Goal: Task Accomplishment & Management: Use online tool/utility

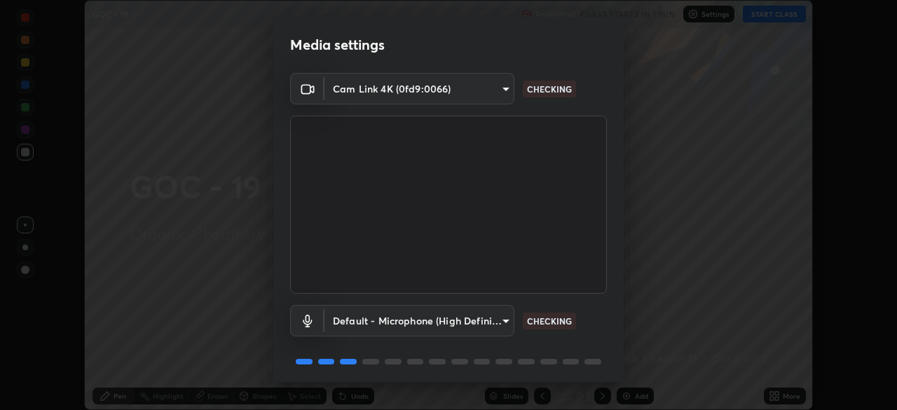
scroll to position [50, 0]
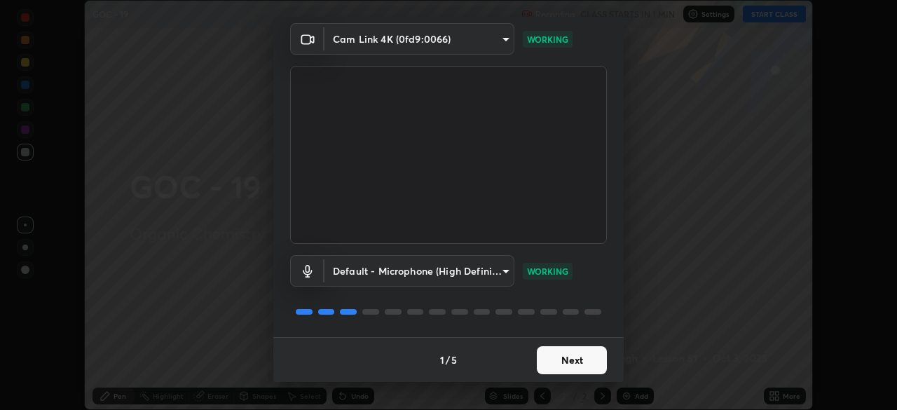
click at [568, 369] on button "Next" at bounding box center [572, 360] width 70 height 28
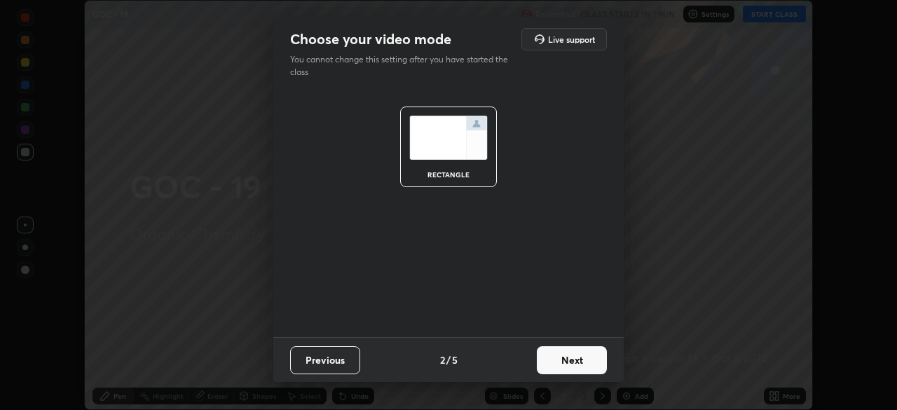
scroll to position [0, 0]
click at [577, 366] on button "Next" at bounding box center [572, 360] width 70 height 28
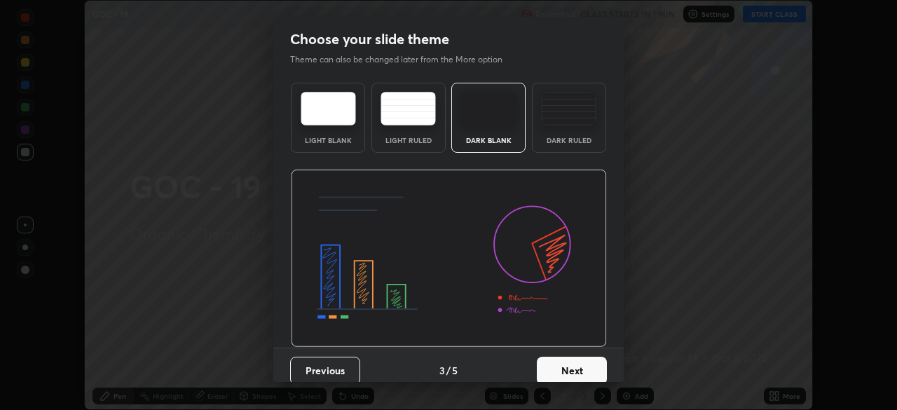
click at [596, 368] on button "Next" at bounding box center [572, 371] width 70 height 28
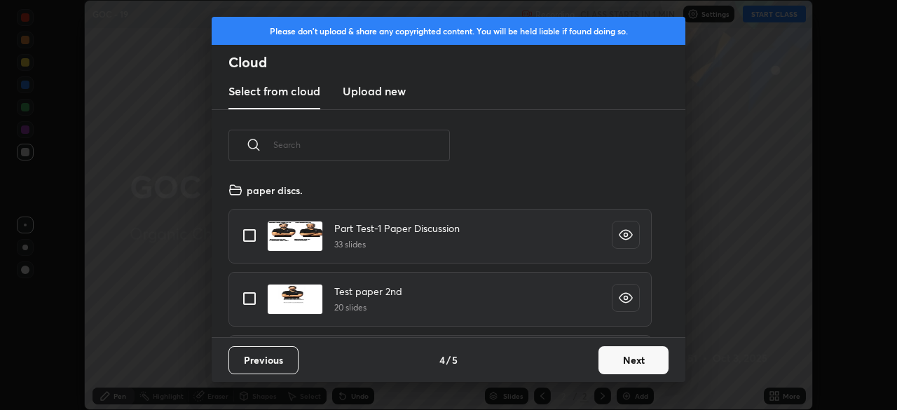
click at [620, 362] on button "Next" at bounding box center [634, 360] width 70 height 28
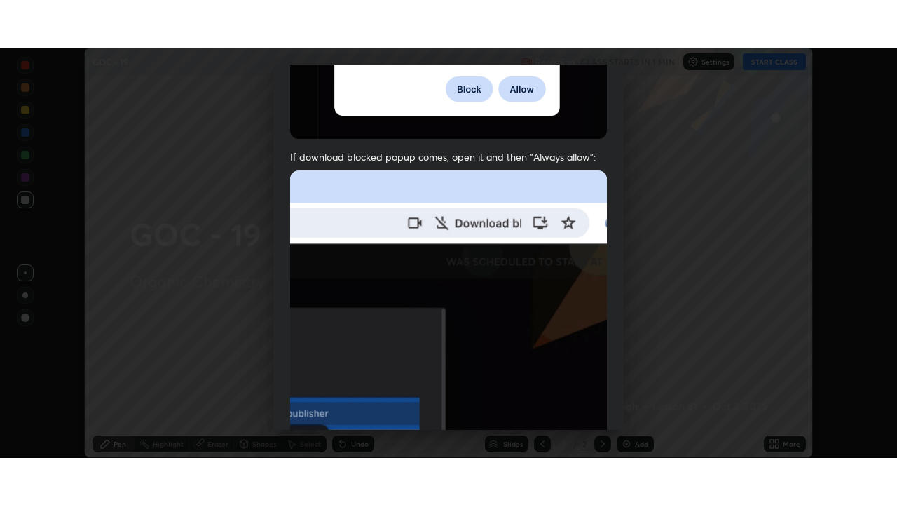
scroll to position [336, 0]
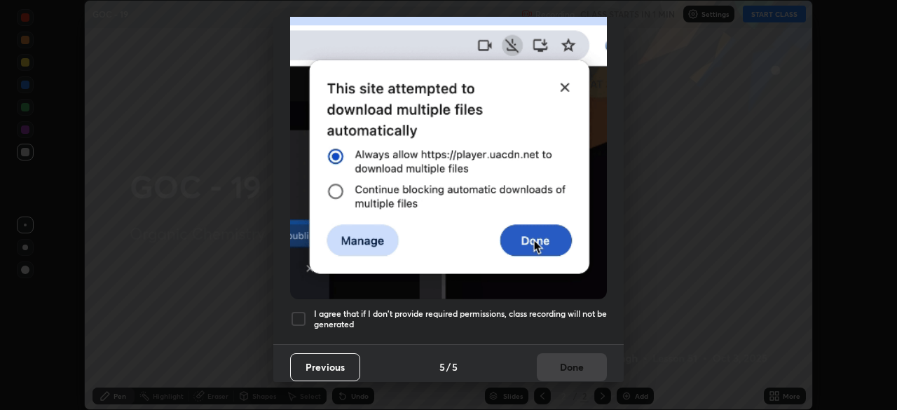
click at [299, 313] on div at bounding box center [298, 318] width 17 height 17
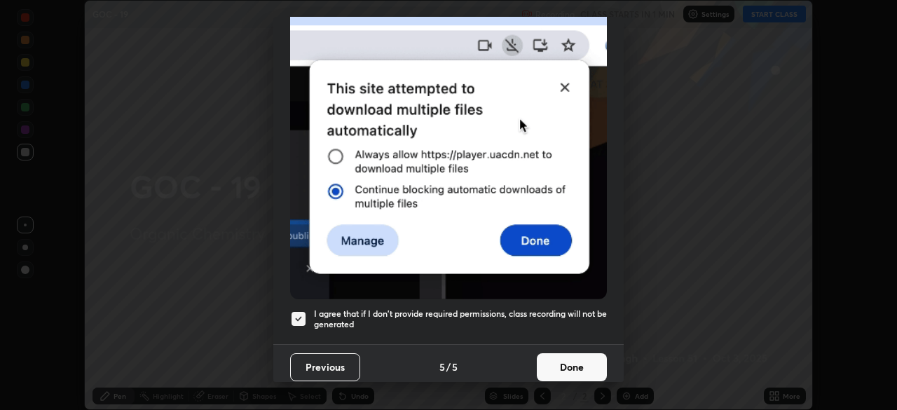
click at [565, 353] on button "Done" at bounding box center [572, 367] width 70 height 28
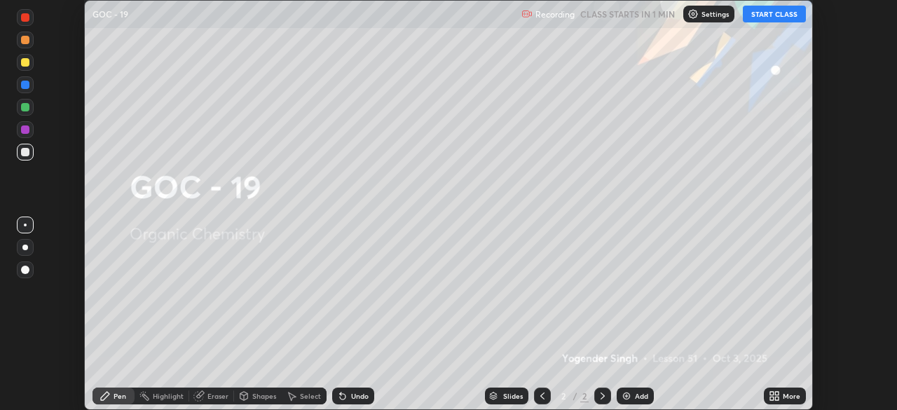
click at [777, 17] on button "START CLASS" at bounding box center [774, 14] width 63 height 17
click at [772, 396] on icon at bounding box center [774, 395] width 11 height 11
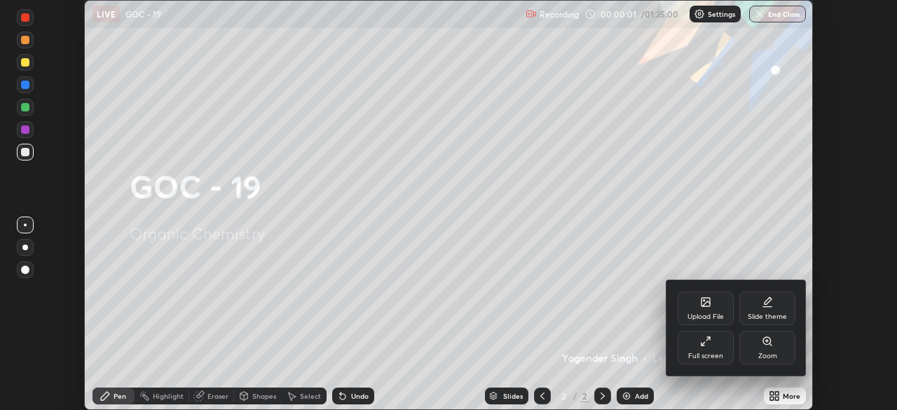
click at [766, 313] on div "Slide theme" at bounding box center [767, 316] width 39 height 7
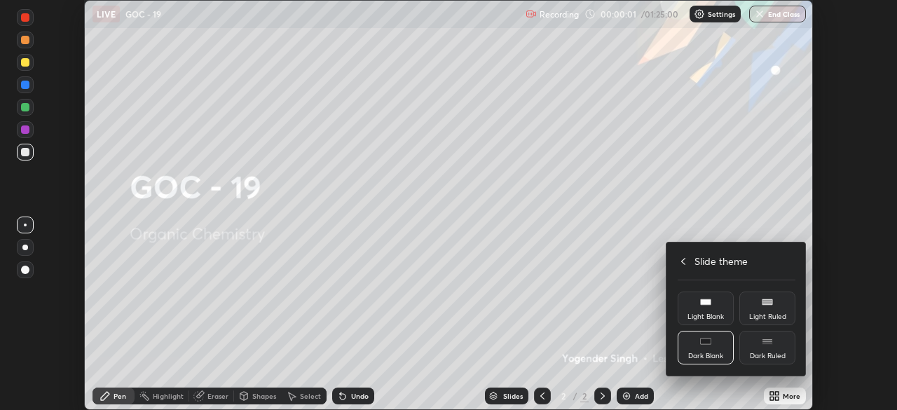
click at [773, 346] on div "Dark Ruled" at bounding box center [767, 348] width 56 height 34
click at [681, 259] on icon at bounding box center [683, 261] width 11 height 11
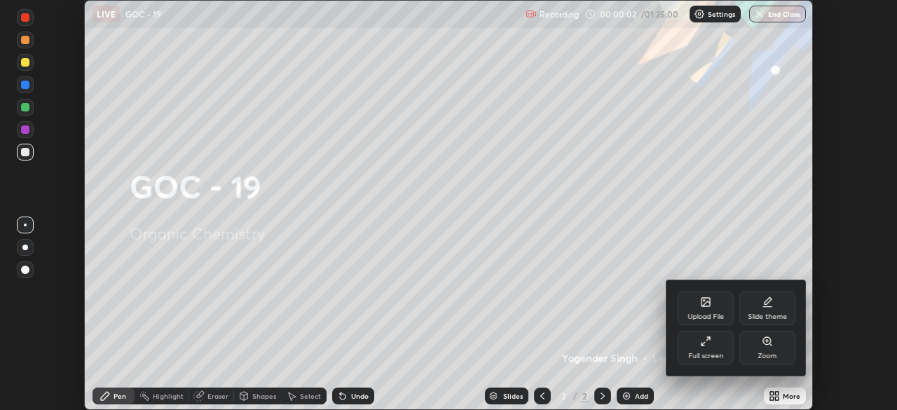
click at [707, 350] on div "Full screen" at bounding box center [706, 348] width 56 height 34
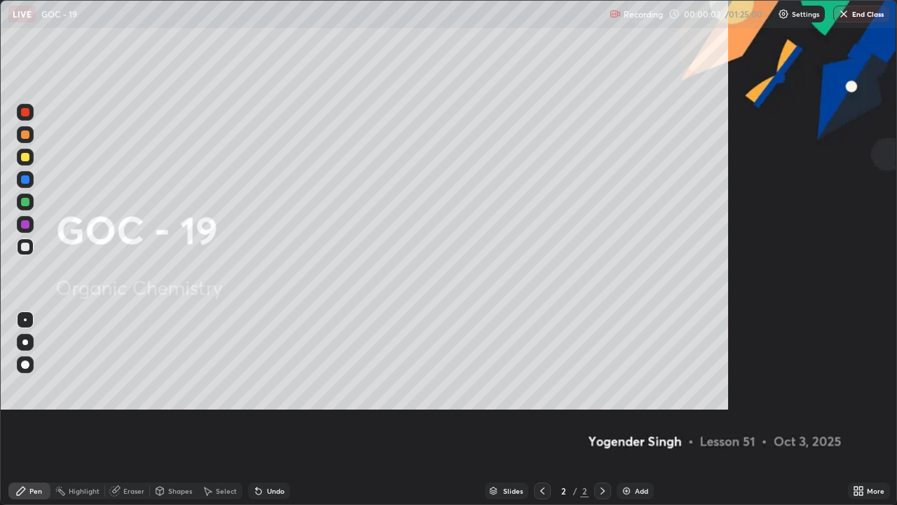
scroll to position [505, 897]
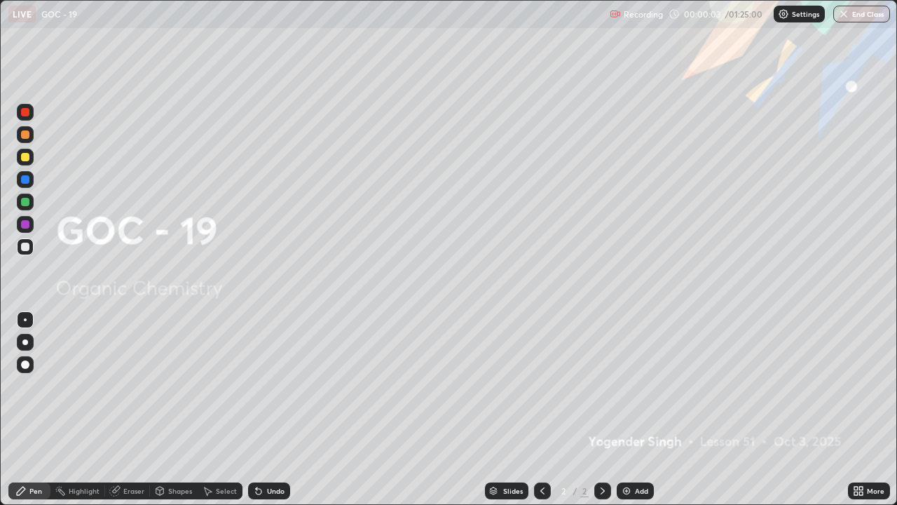
click at [643, 409] on div "Add" at bounding box center [641, 490] width 13 height 7
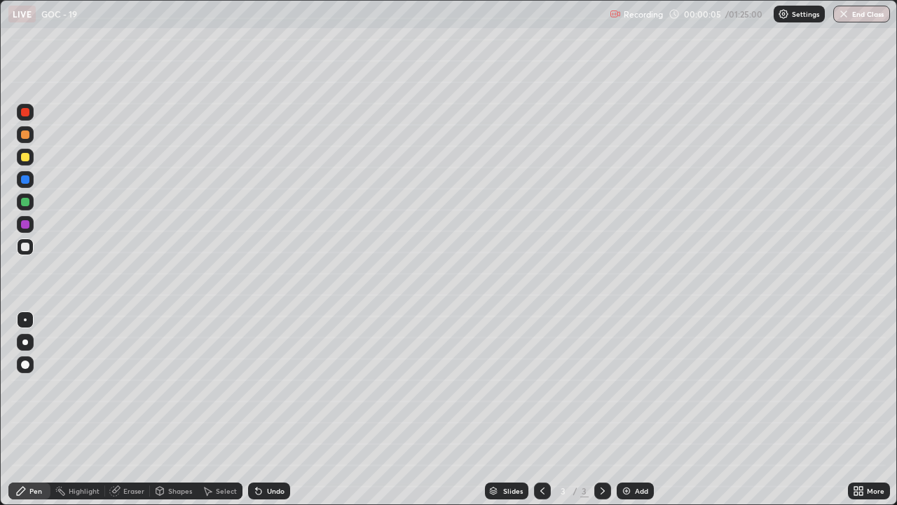
click at [25, 342] on div at bounding box center [25, 342] width 6 height 6
click at [134, 409] on div "Eraser" at bounding box center [133, 490] width 21 height 7
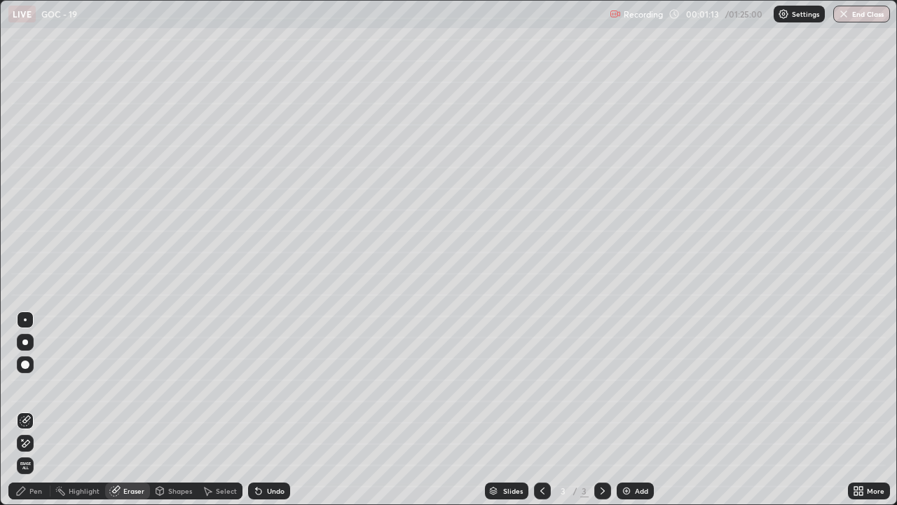
click at [28, 409] on div "Pen" at bounding box center [29, 490] width 42 height 17
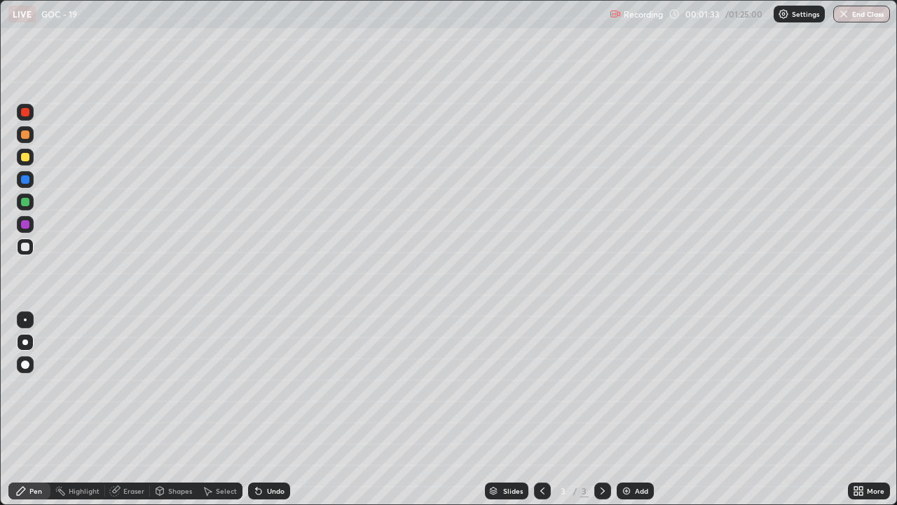
click at [266, 409] on div "Undo" at bounding box center [269, 490] width 42 height 17
click at [127, 409] on div "Eraser" at bounding box center [133, 490] width 21 height 7
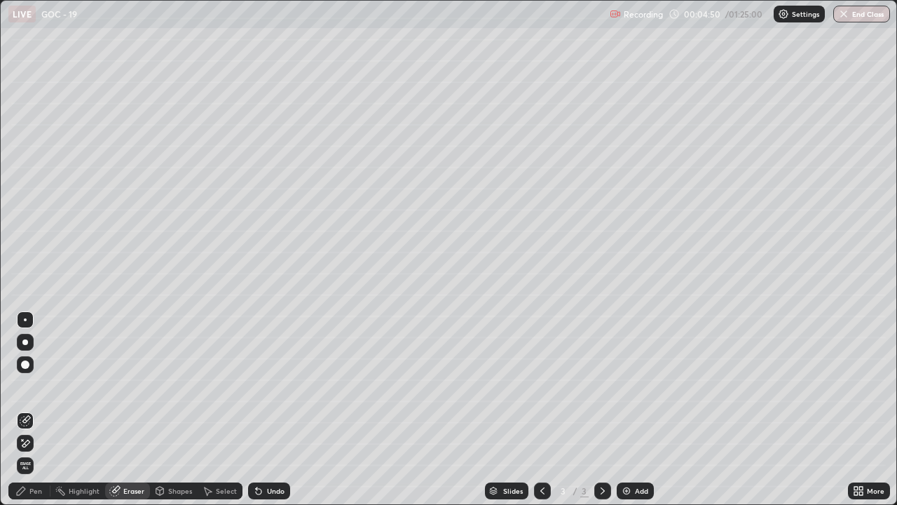
click at [34, 409] on div "Pen" at bounding box center [35, 490] width 13 height 7
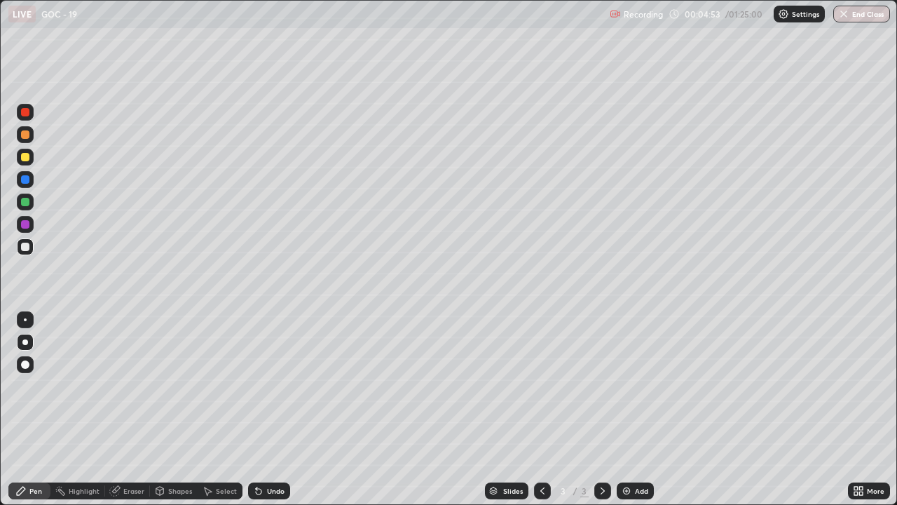
click at [28, 162] on div at bounding box center [25, 157] width 17 height 17
click at [24, 225] on div at bounding box center [25, 224] width 8 height 8
click at [25, 247] on div at bounding box center [25, 246] width 8 height 8
click at [24, 159] on div at bounding box center [25, 157] width 8 height 8
click at [27, 222] on div at bounding box center [25, 224] width 8 height 8
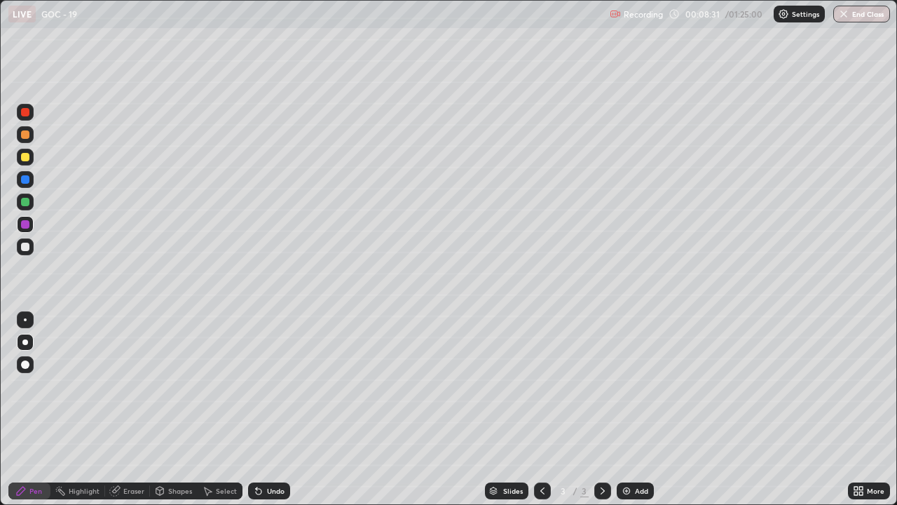
click at [27, 249] on div at bounding box center [25, 246] width 8 height 8
click at [25, 203] on div at bounding box center [25, 202] width 8 height 8
click at [23, 155] on div at bounding box center [25, 157] width 8 height 8
click at [212, 409] on icon at bounding box center [207, 490] width 11 height 11
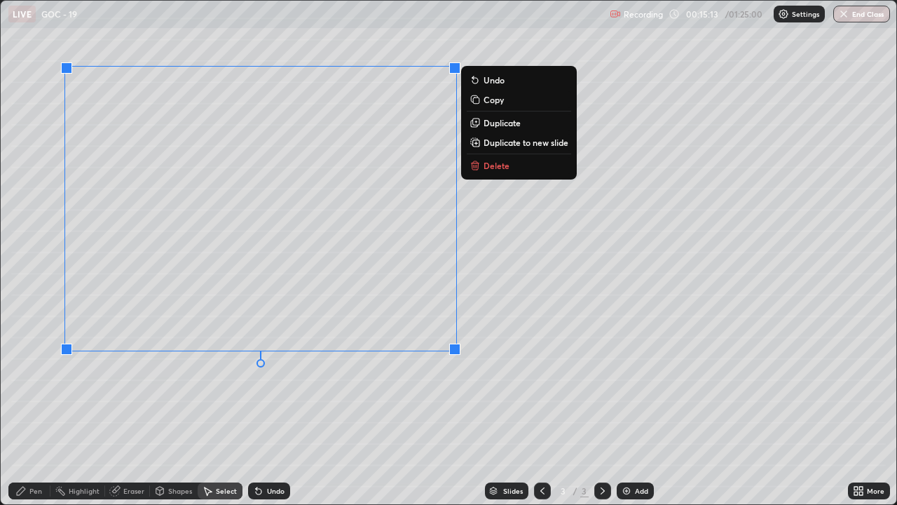
click at [474, 165] on icon at bounding box center [475, 166] width 6 height 6
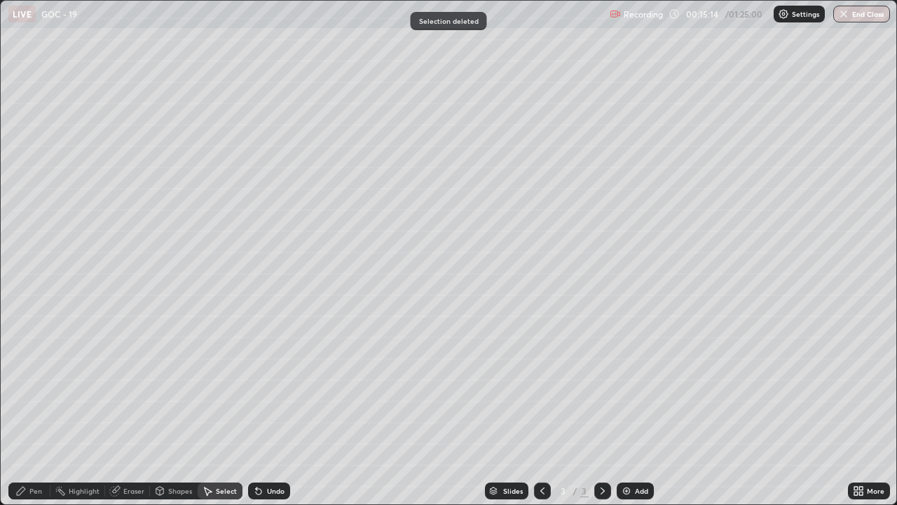
click at [32, 409] on div "Pen" at bounding box center [35, 490] width 13 height 7
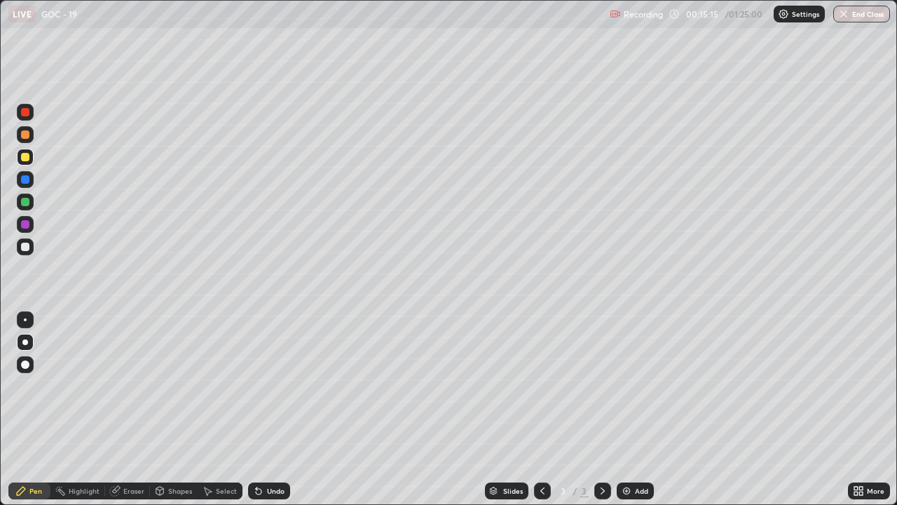
click at [25, 245] on div at bounding box center [25, 246] width 8 height 8
click at [219, 409] on div "Select" at bounding box center [226, 490] width 21 height 7
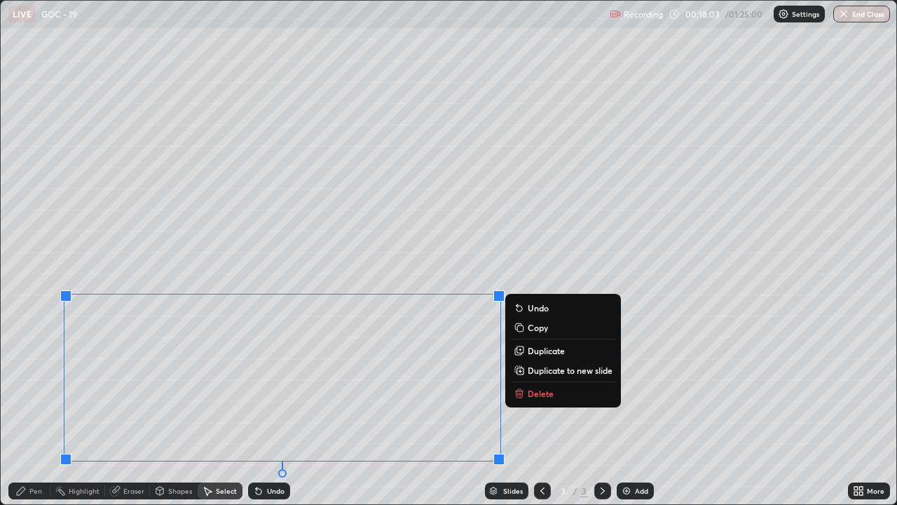
click at [518, 390] on icon at bounding box center [519, 390] width 5 height 2
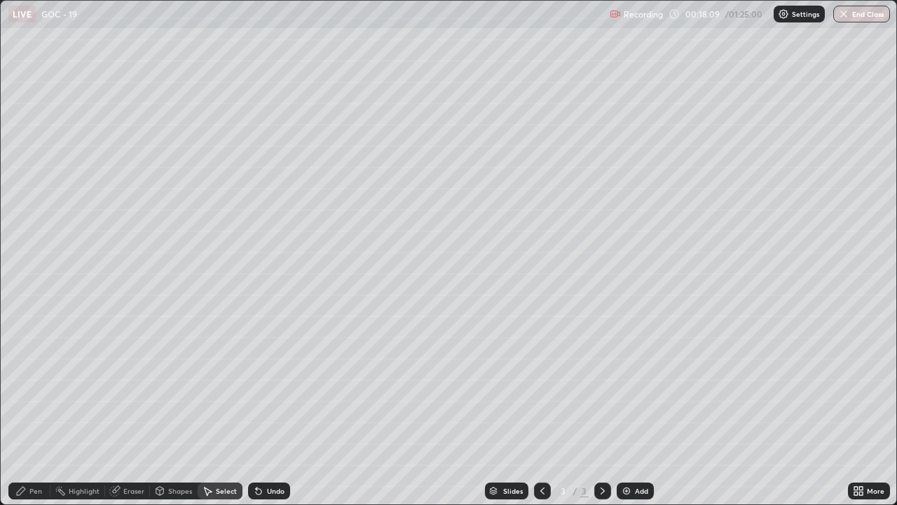
click at [17, 409] on icon at bounding box center [20, 490] width 11 height 11
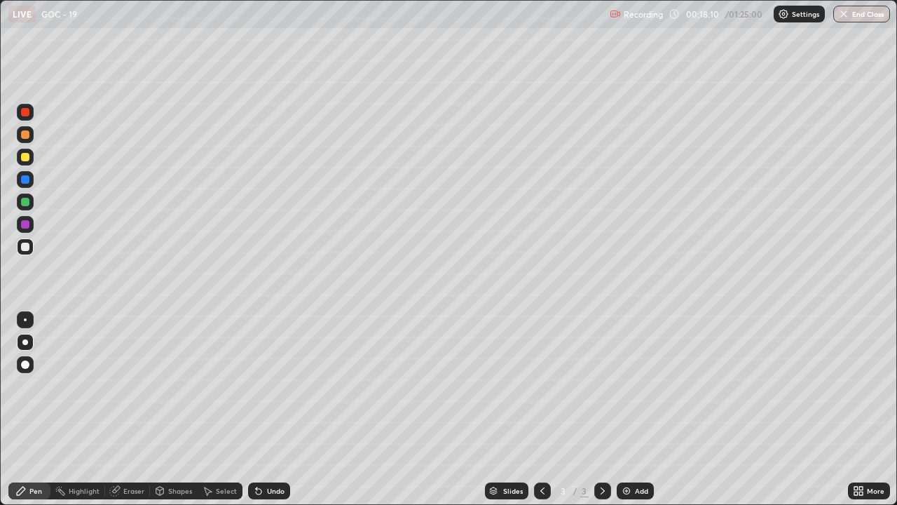
click at [24, 246] on div at bounding box center [25, 246] width 8 height 8
click at [274, 409] on div "Undo" at bounding box center [276, 490] width 18 height 7
click at [547, 409] on div at bounding box center [542, 491] width 17 height 28
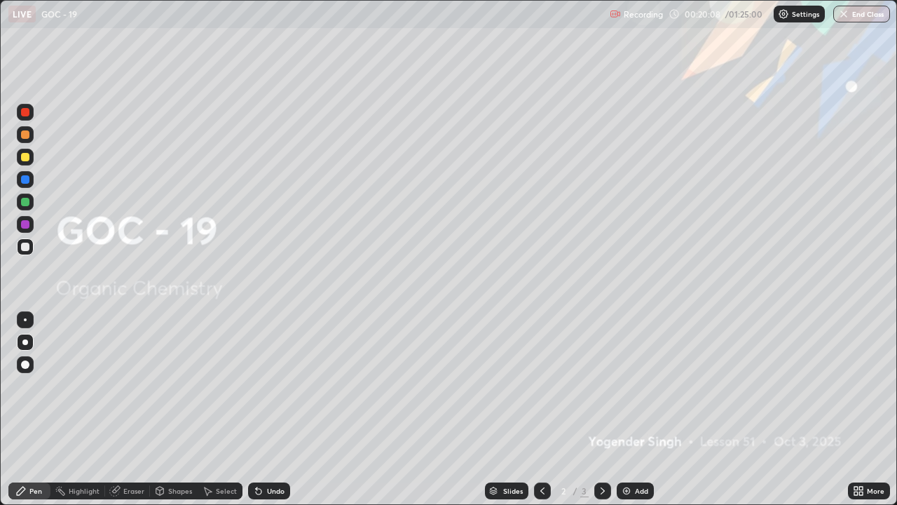
click at [540, 409] on icon at bounding box center [542, 490] width 11 height 11
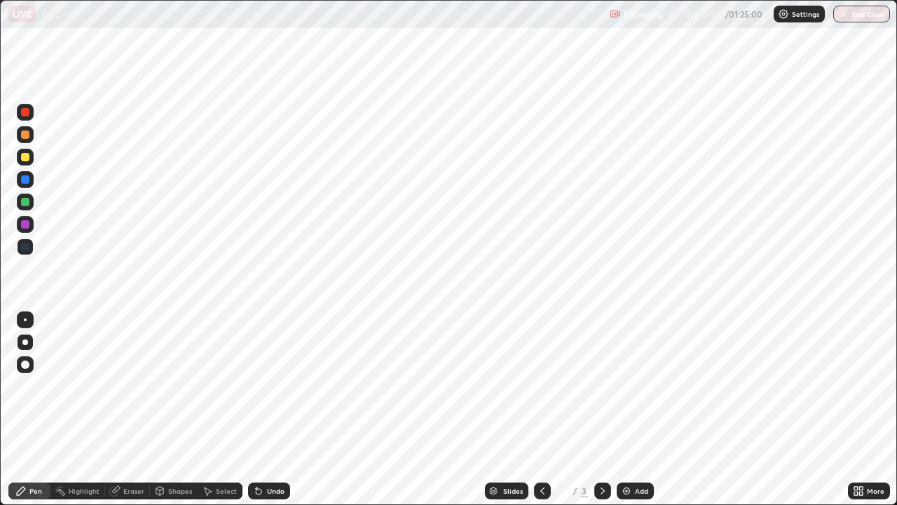
click at [541, 409] on icon at bounding box center [542, 490] width 11 height 11
click at [601, 409] on icon at bounding box center [602, 490] width 11 height 11
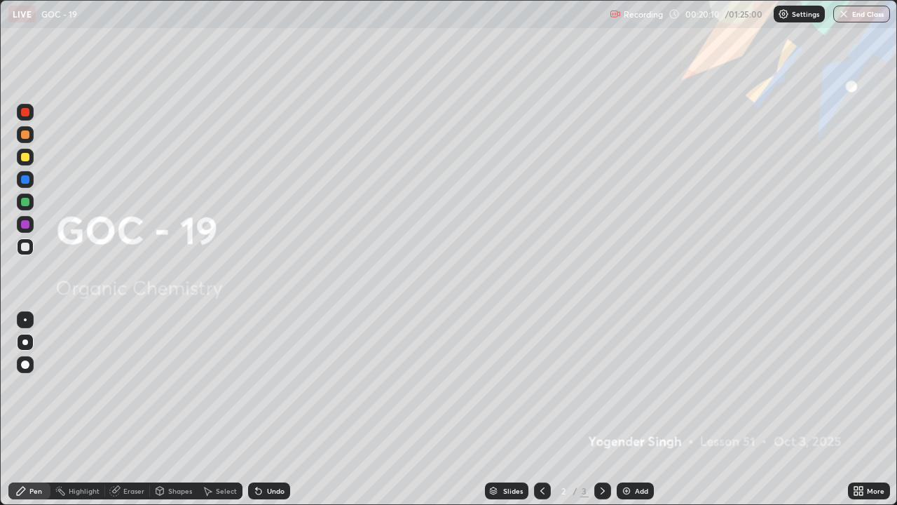
click at [601, 409] on icon at bounding box center [602, 490] width 11 height 11
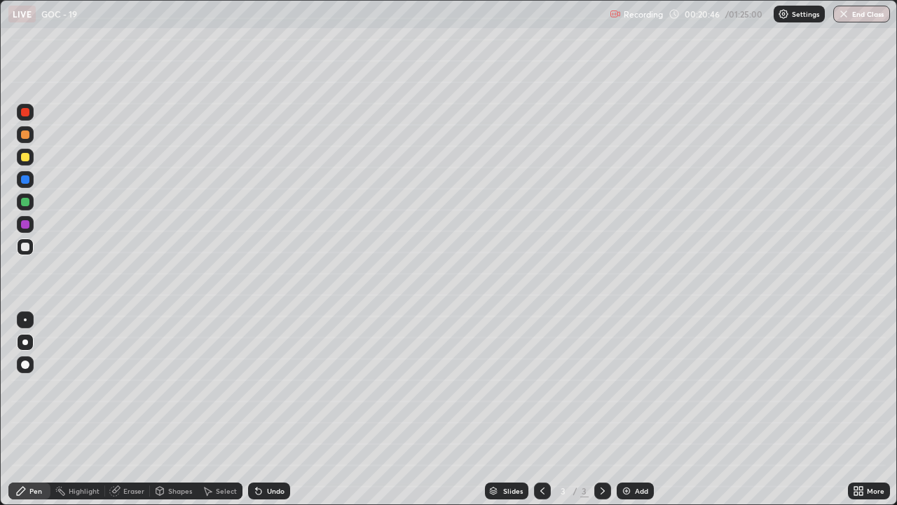
click at [211, 409] on icon at bounding box center [207, 490] width 11 height 11
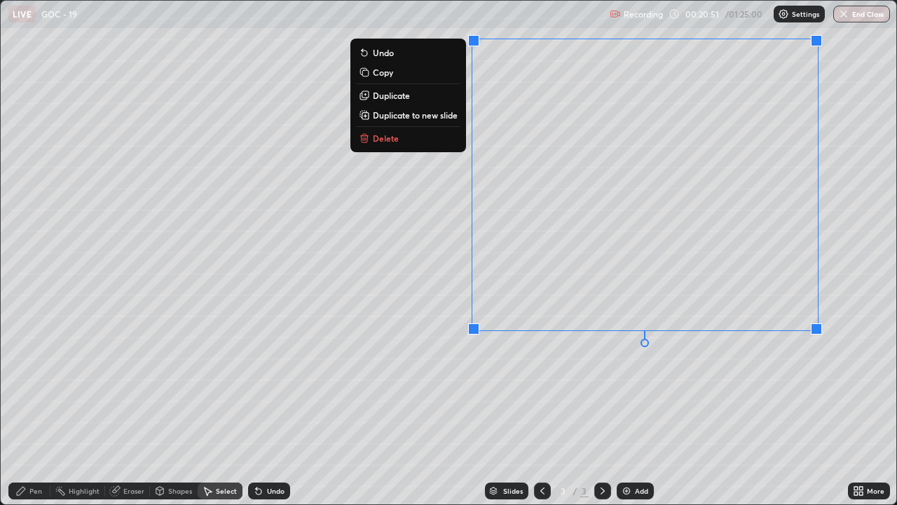
click at [383, 139] on p "Delete" at bounding box center [386, 137] width 26 height 11
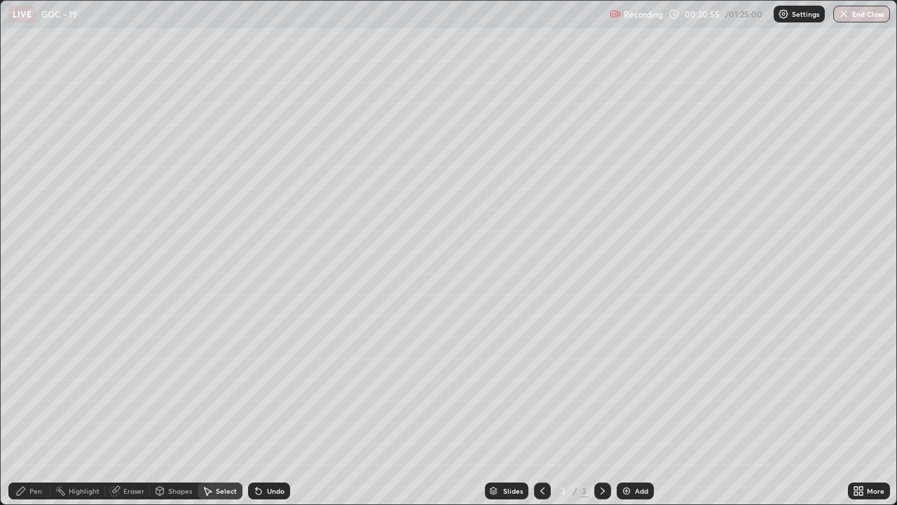
click at [127, 409] on div "Eraser" at bounding box center [133, 490] width 21 height 7
click at [24, 409] on icon at bounding box center [20, 490] width 11 height 11
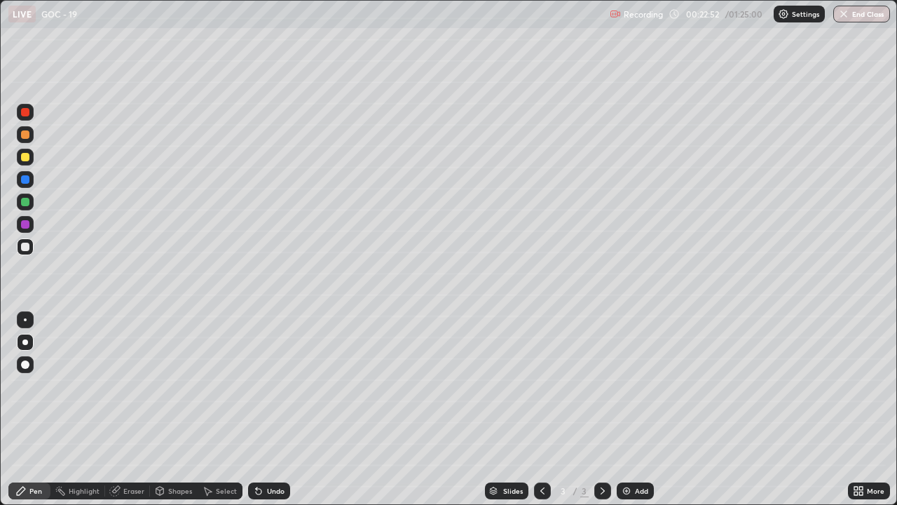
click at [25, 158] on div at bounding box center [25, 157] width 8 height 8
click at [25, 115] on div at bounding box center [25, 112] width 8 height 8
click at [25, 133] on div at bounding box center [25, 134] width 8 height 8
click at [23, 179] on div at bounding box center [25, 179] width 8 height 8
click at [27, 254] on div at bounding box center [25, 246] width 17 height 17
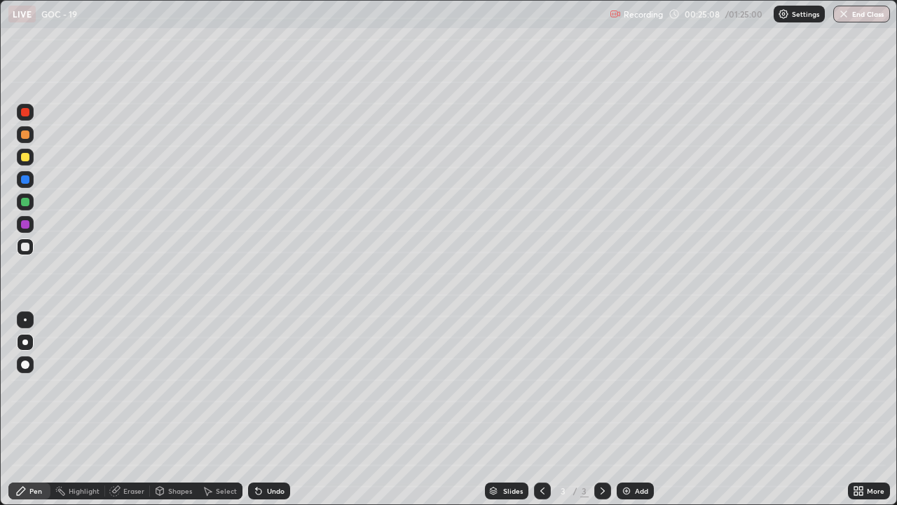
click at [24, 160] on div at bounding box center [25, 157] width 8 height 8
click at [27, 138] on div at bounding box center [25, 134] width 8 height 8
click at [23, 224] on div at bounding box center [25, 224] width 8 height 8
click at [25, 156] on div at bounding box center [25, 157] width 8 height 8
click at [24, 249] on div at bounding box center [25, 246] width 8 height 8
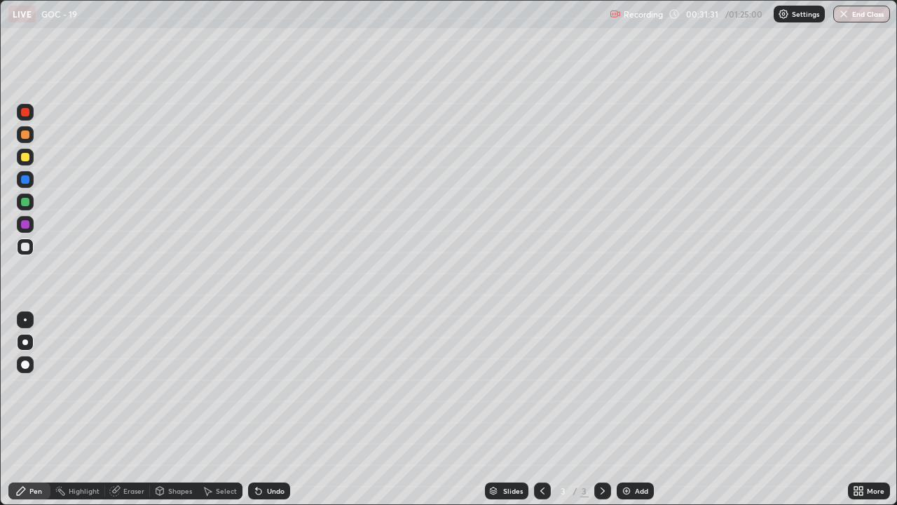
click at [257, 409] on icon at bounding box center [259, 491] width 6 height 6
click at [272, 409] on div "Undo" at bounding box center [276, 490] width 18 height 7
click at [271, 409] on div "Undo" at bounding box center [276, 490] width 18 height 7
click at [269, 409] on div "Undo" at bounding box center [276, 490] width 18 height 7
click at [268, 409] on div "Undo" at bounding box center [276, 490] width 18 height 7
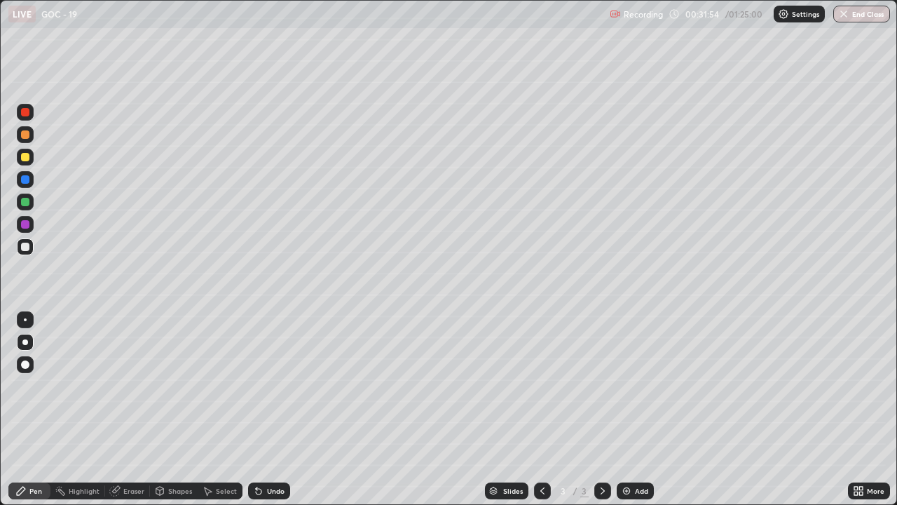
click at [713, 409] on div "Slides 3 / 3 Add" at bounding box center [569, 491] width 558 height 28
click at [263, 409] on div "Undo" at bounding box center [269, 490] width 42 height 17
click at [25, 158] on div at bounding box center [25, 157] width 8 height 8
click at [26, 247] on div at bounding box center [25, 246] width 8 height 8
click at [209, 409] on icon at bounding box center [207, 490] width 11 height 11
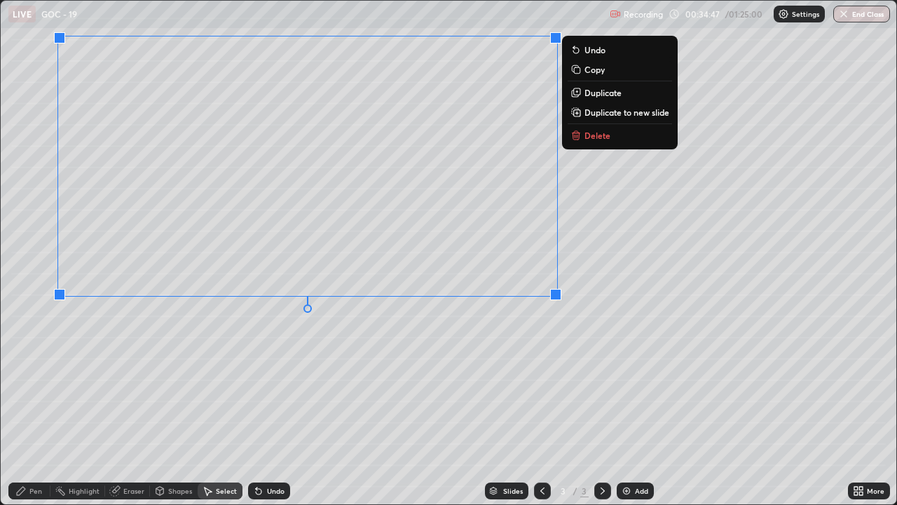
click at [578, 137] on icon at bounding box center [576, 135] width 6 height 6
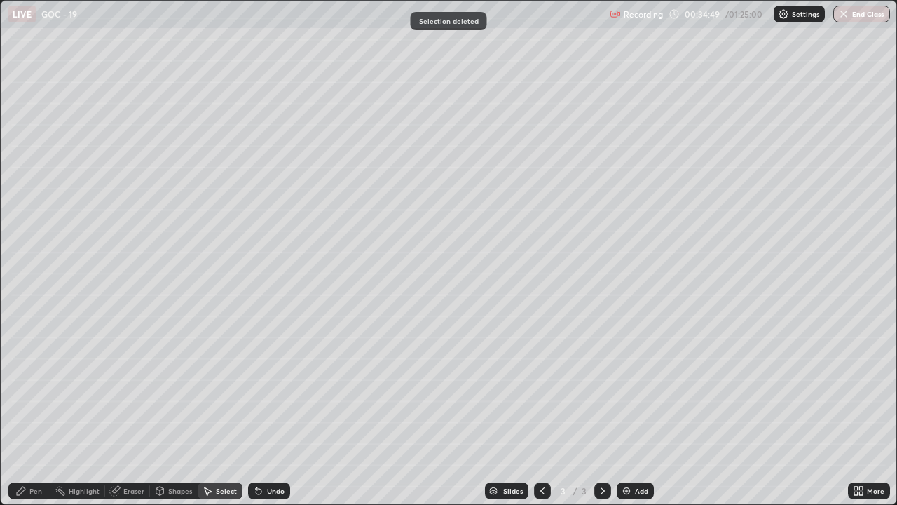
click at [34, 409] on div "Pen" at bounding box center [35, 490] width 13 height 7
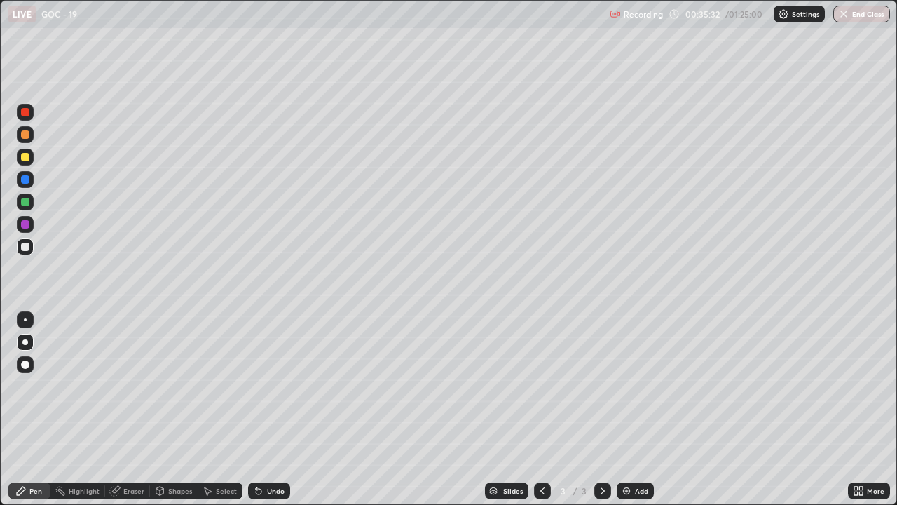
click at [26, 156] on div at bounding box center [25, 157] width 8 height 8
click at [25, 249] on div at bounding box center [25, 246] width 8 height 8
click at [28, 140] on div at bounding box center [25, 134] width 17 height 17
click at [123, 409] on div "Eraser" at bounding box center [133, 490] width 21 height 7
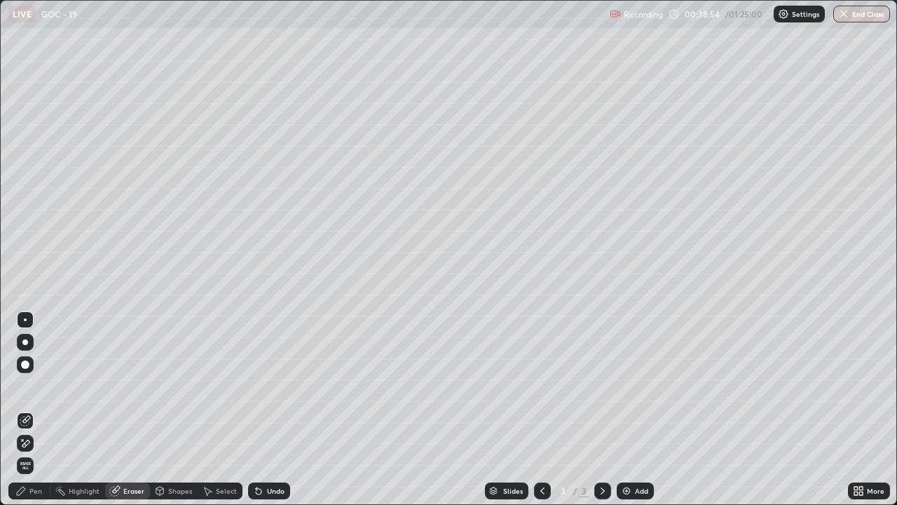
click at [42, 409] on div "Pen" at bounding box center [29, 490] width 42 height 17
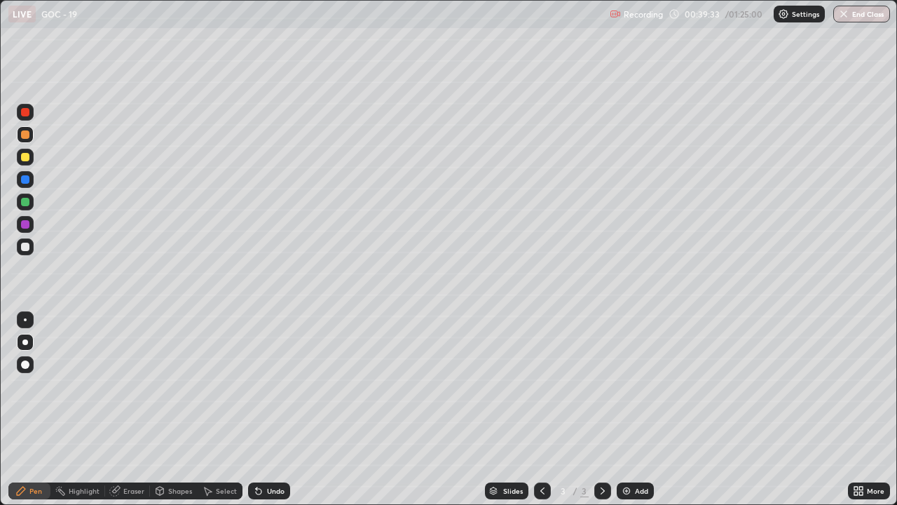
click at [25, 244] on div at bounding box center [25, 246] width 8 height 8
click at [125, 409] on div "Eraser" at bounding box center [133, 490] width 21 height 7
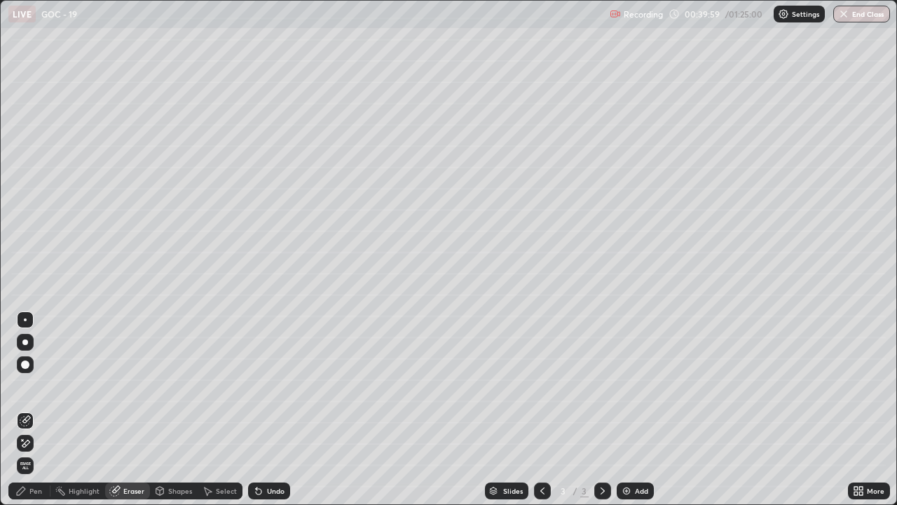
click at [27, 409] on div "Pen" at bounding box center [29, 490] width 42 height 17
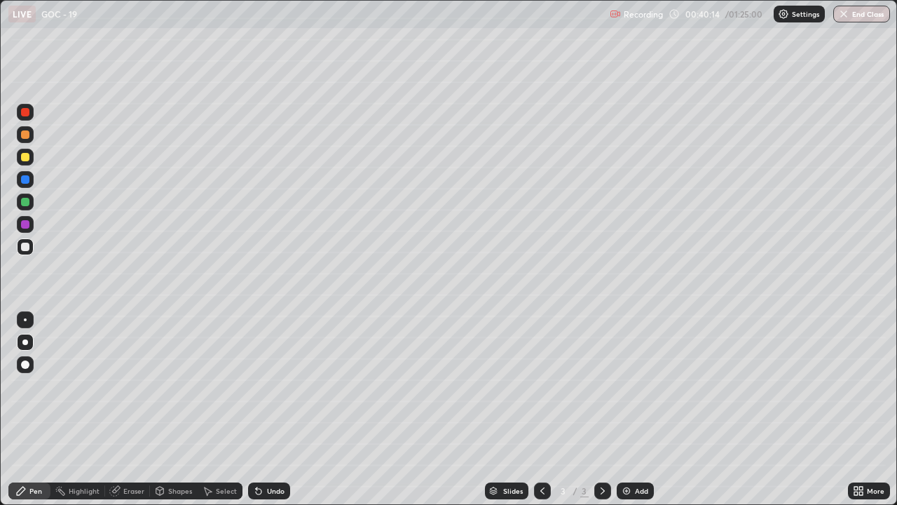
click at [120, 409] on div "Eraser" at bounding box center [127, 490] width 45 height 17
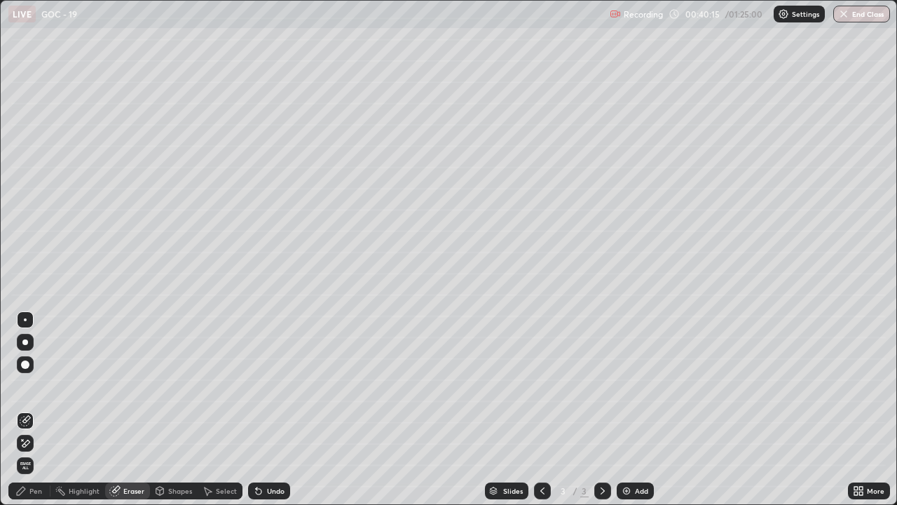
click at [23, 409] on icon at bounding box center [20, 490] width 11 height 11
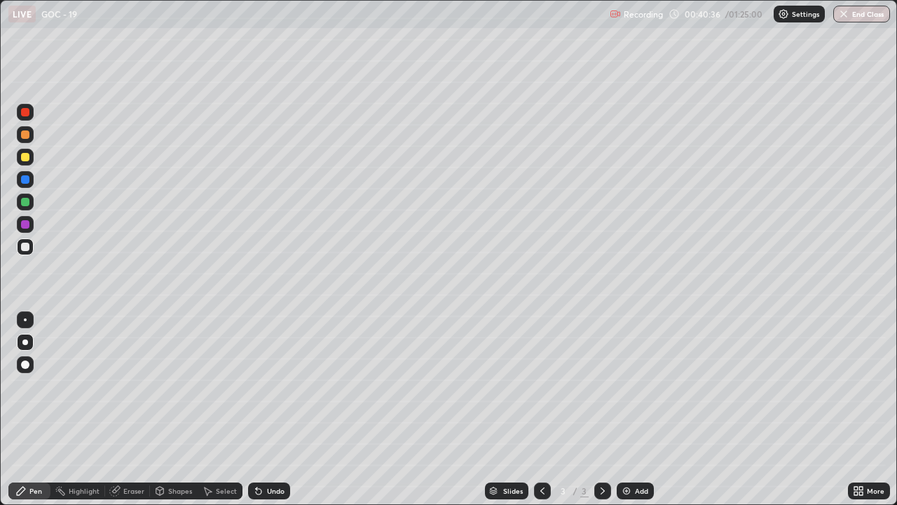
click at [118, 409] on icon at bounding box center [114, 490] width 9 height 9
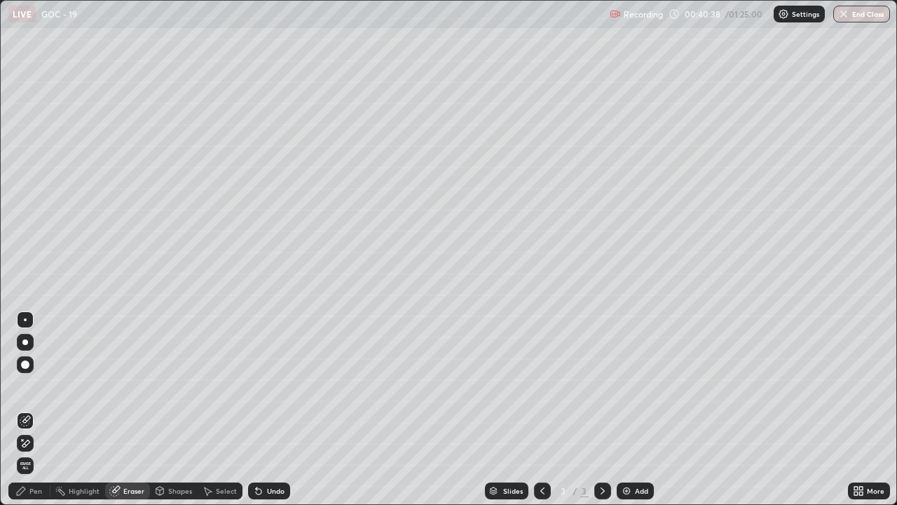
click at [29, 409] on div "Pen" at bounding box center [35, 490] width 13 height 7
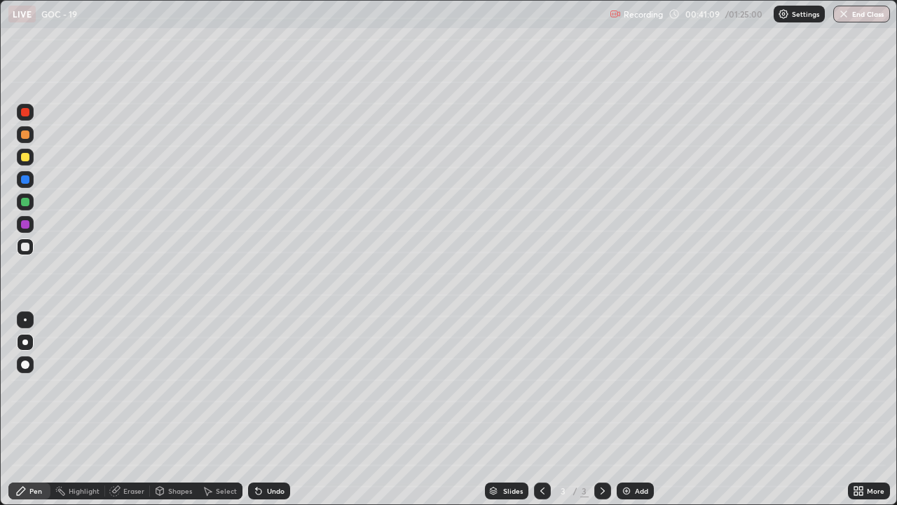
click at [116, 409] on icon at bounding box center [116, 489] width 8 height 7
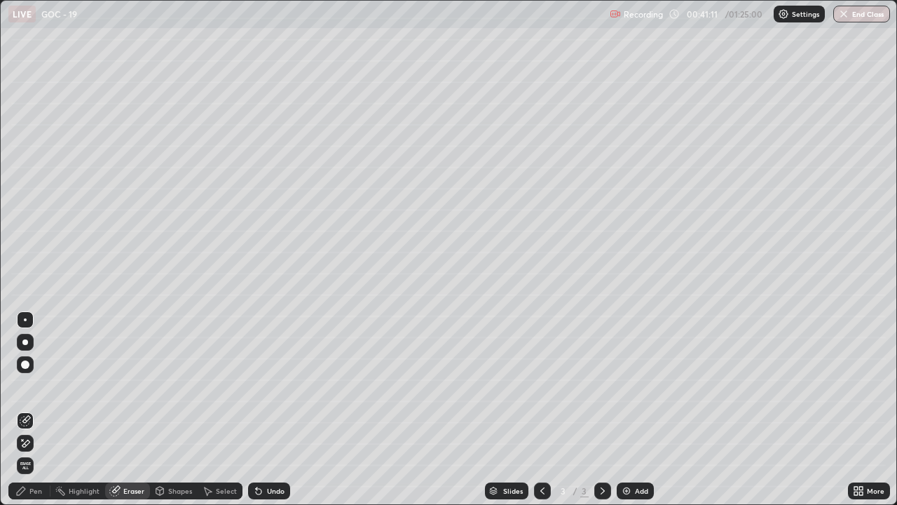
click at [35, 409] on div "Pen" at bounding box center [35, 490] width 13 height 7
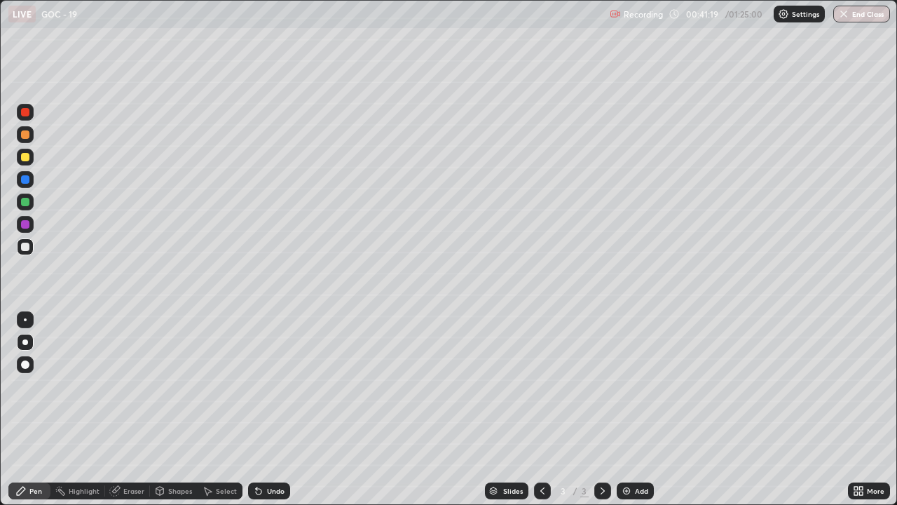
click at [26, 116] on div at bounding box center [25, 112] width 8 height 8
click at [213, 409] on div "Select" at bounding box center [220, 490] width 45 height 17
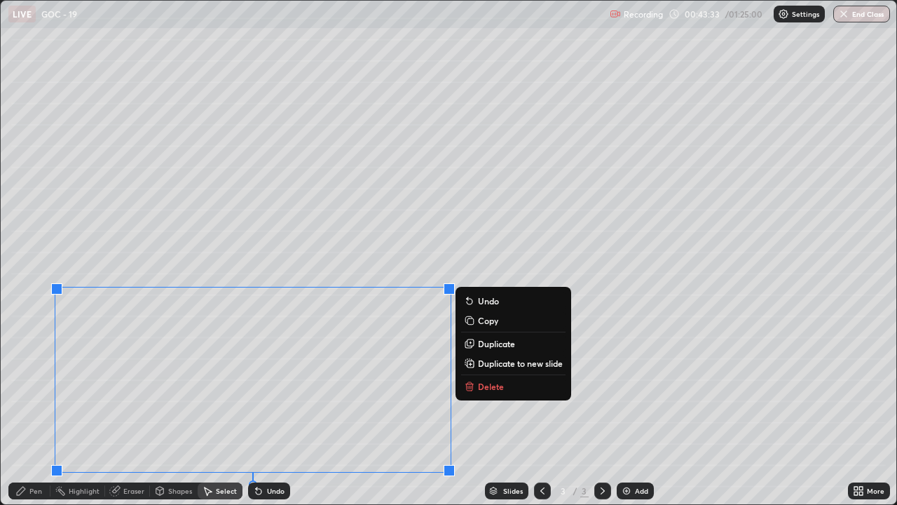
click at [469, 383] on icon at bounding box center [469, 383] width 5 height 2
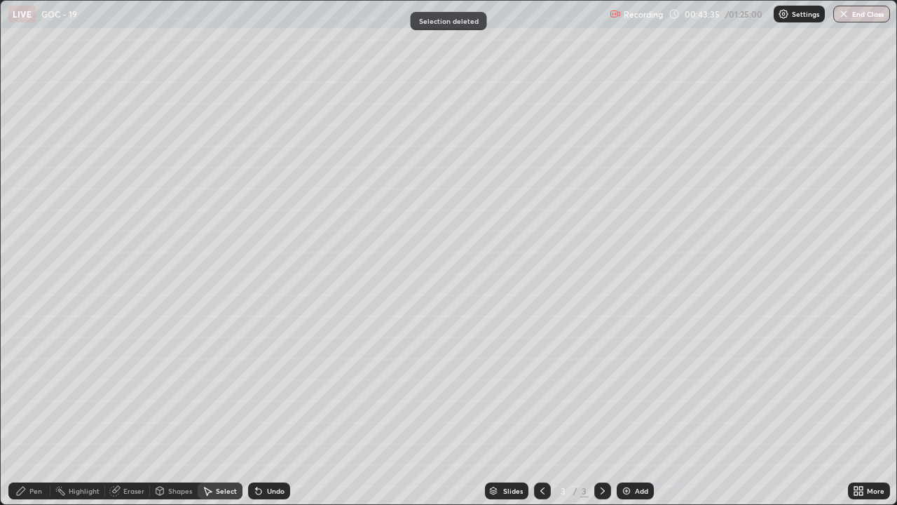
click at [76, 409] on div "Highlight" at bounding box center [84, 490] width 31 height 7
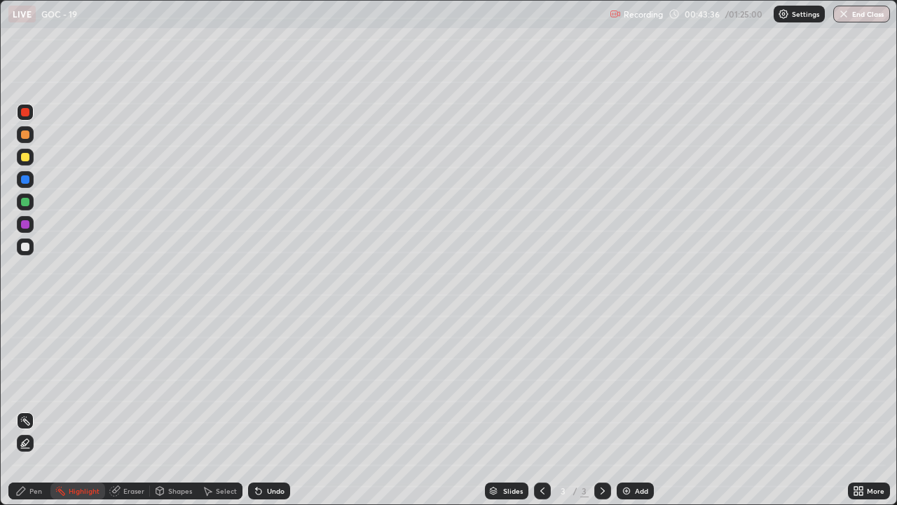
click at [127, 409] on div "Eraser" at bounding box center [133, 490] width 21 height 7
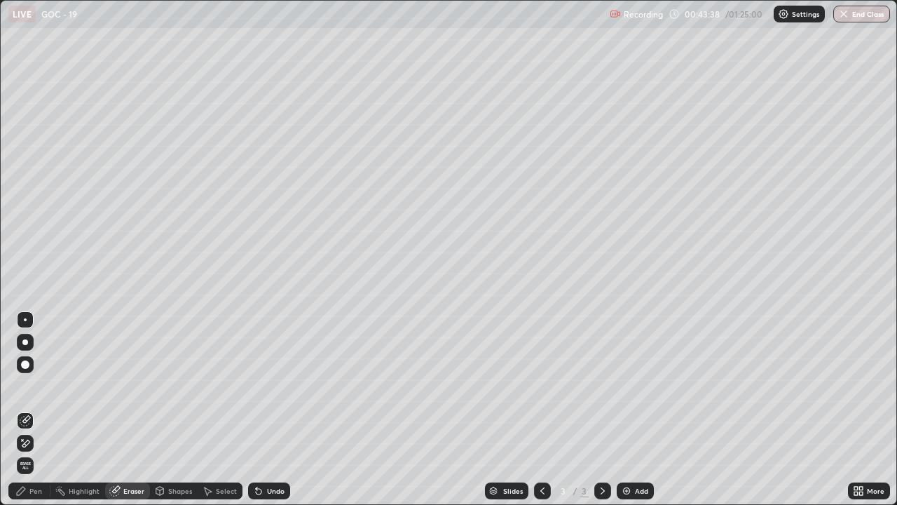
click at [34, 409] on div "Pen" at bounding box center [29, 490] width 42 height 17
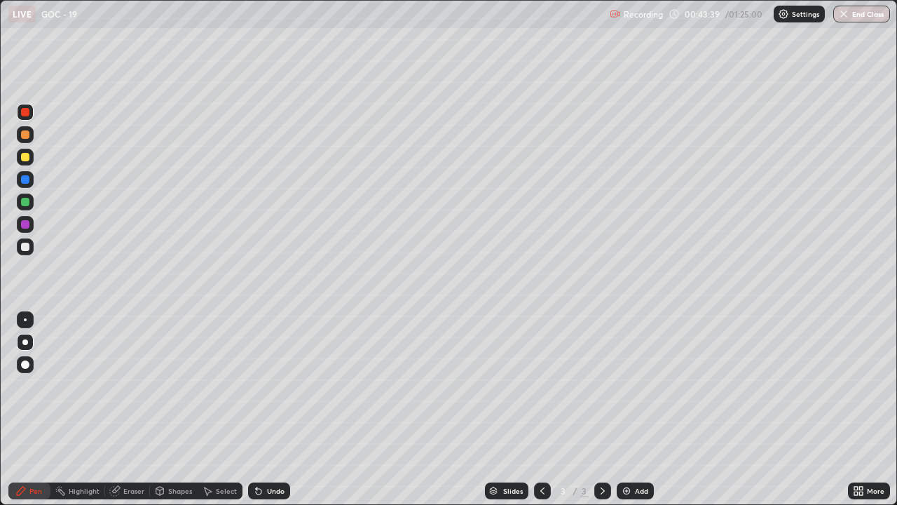
click at [22, 245] on div at bounding box center [25, 246] width 8 height 8
click at [27, 134] on div at bounding box center [25, 134] width 8 height 8
click at [25, 158] on div at bounding box center [25, 157] width 8 height 8
click at [27, 115] on div at bounding box center [25, 112] width 8 height 8
click at [25, 225] on div at bounding box center [25, 224] width 8 height 8
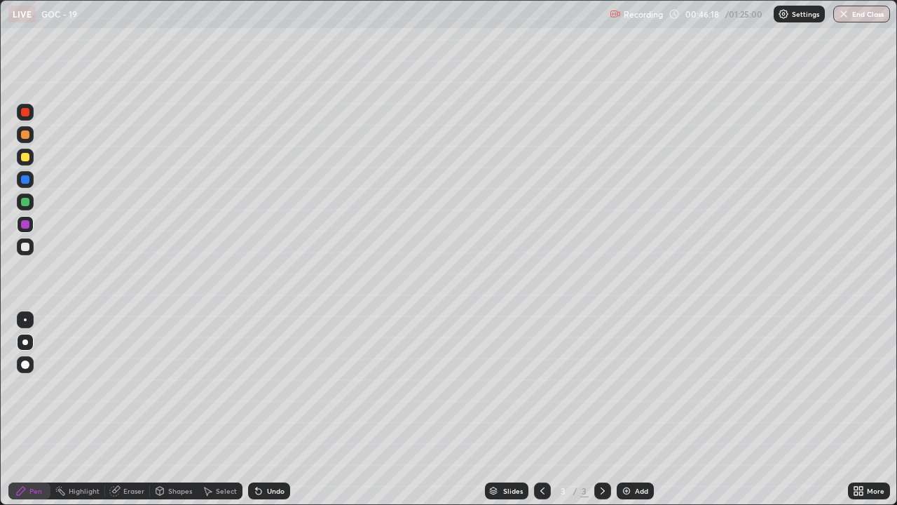
click at [25, 203] on div at bounding box center [25, 202] width 8 height 8
click at [24, 132] on div at bounding box center [25, 134] width 8 height 8
click at [25, 247] on div at bounding box center [25, 246] width 8 height 8
click at [624, 409] on img at bounding box center [626, 490] width 11 height 11
click at [21, 249] on div at bounding box center [25, 246] width 17 height 17
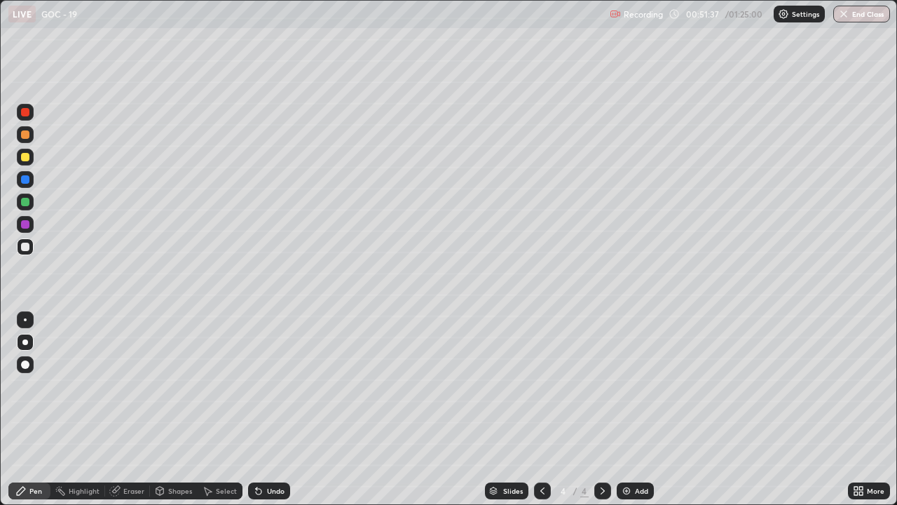
click at [26, 113] on div at bounding box center [25, 112] width 8 height 8
click at [120, 409] on div "Eraser" at bounding box center [127, 490] width 45 height 17
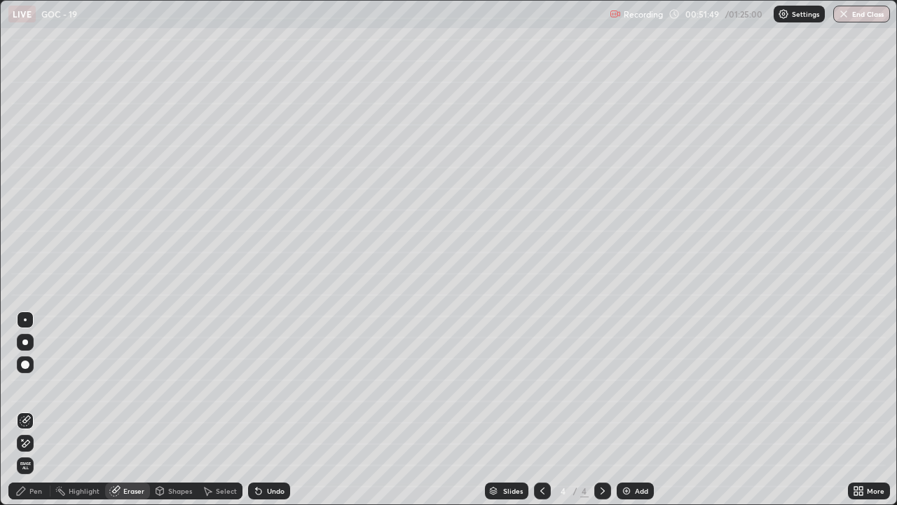
click at [25, 409] on icon at bounding box center [20, 490] width 11 height 11
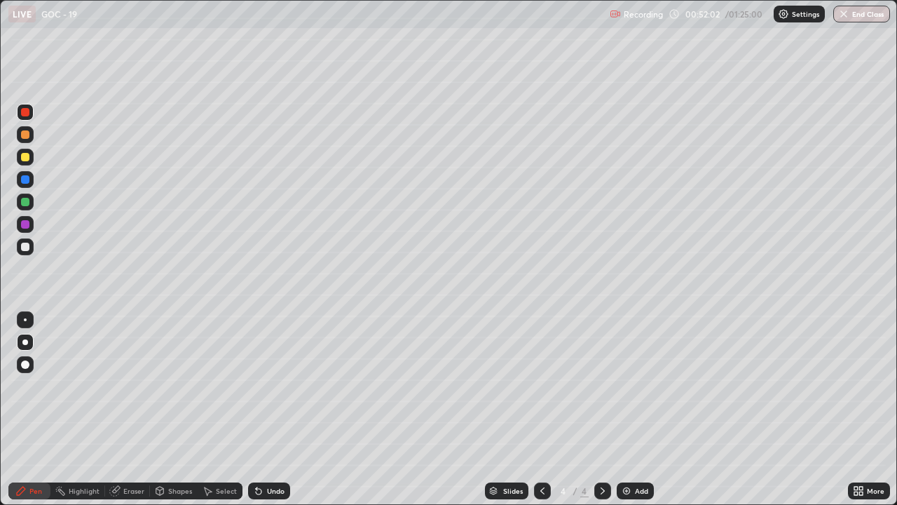
click at [22, 154] on div at bounding box center [25, 157] width 8 height 8
click at [26, 247] on div at bounding box center [25, 246] width 8 height 8
click at [25, 133] on div at bounding box center [25, 134] width 8 height 8
click at [23, 224] on div at bounding box center [25, 224] width 8 height 8
click at [25, 159] on div at bounding box center [25, 157] width 8 height 8
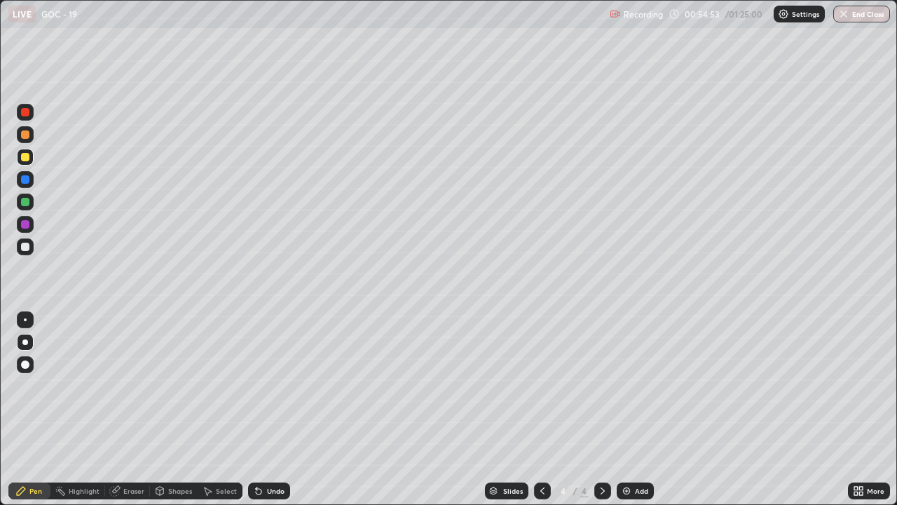
click at [26, 248] on div at bounding box center [25, 246] width 8 height 8
click at [537, 409] on icon at bounding box center [542, 490] width 11 height 11
click at [601, 409] on icon at bounding box center [603, 490] width 4 height 7
click at [256, 409] on icon at bounding box center [259, 491] width 6 height 6
click at [273, 409] on div "Undo" at bounding box center [276, 490] width 18 height 7
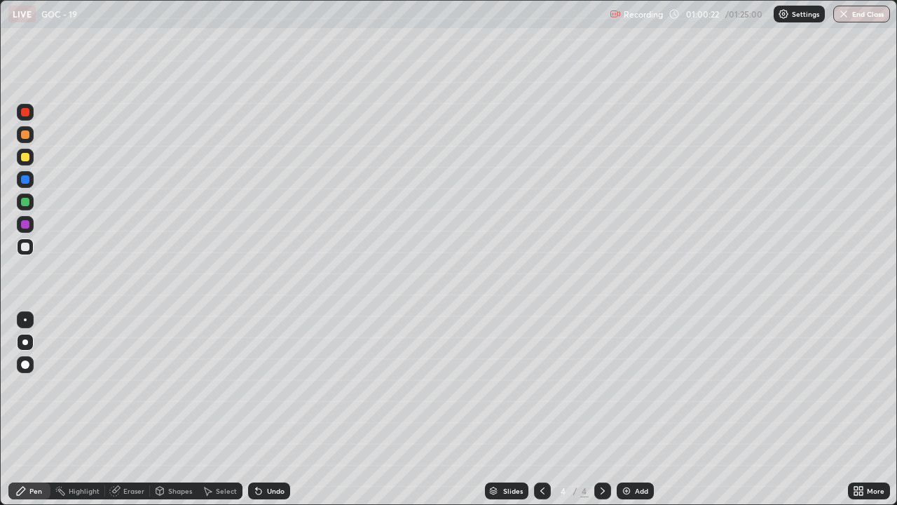
click at [540, 409] on icon at bounding box center [542, 490] width 11 height 11
click at [601, 409] on icon at bounding box center [602, 490] width 11 height 11
click at [216, 409] on div "Select" at bounding box center [226, 490] width 21 height 7
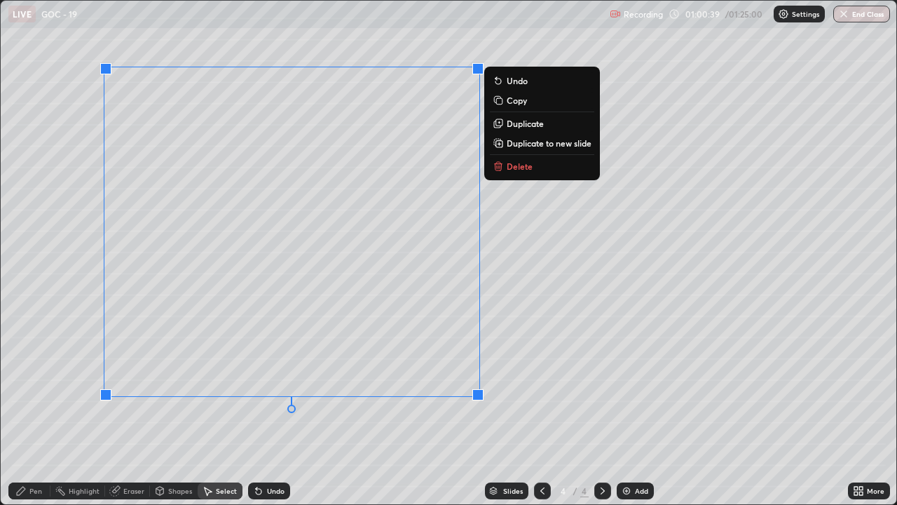
click at [496, 167] on icon at bounding box center [496, 166] width 0 height 3
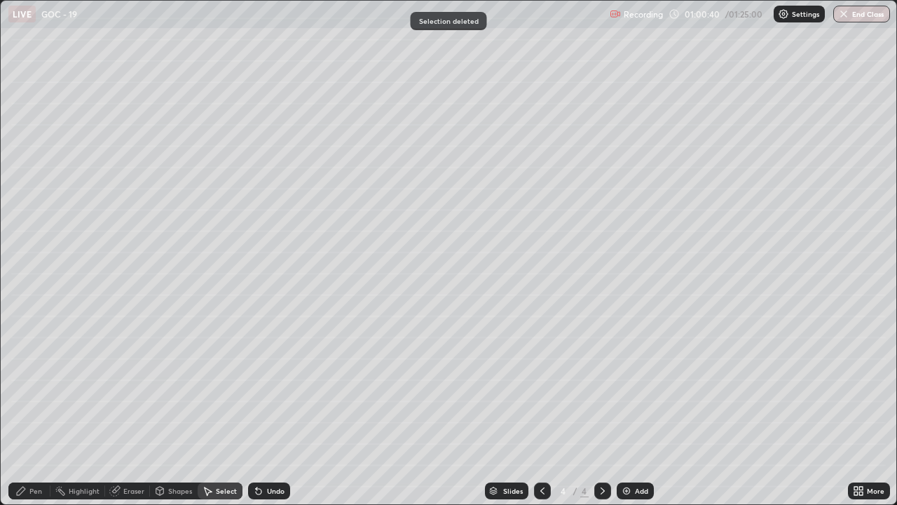
click at [23, 409] on icon at bounding box center [21, 490] width 8 height 8
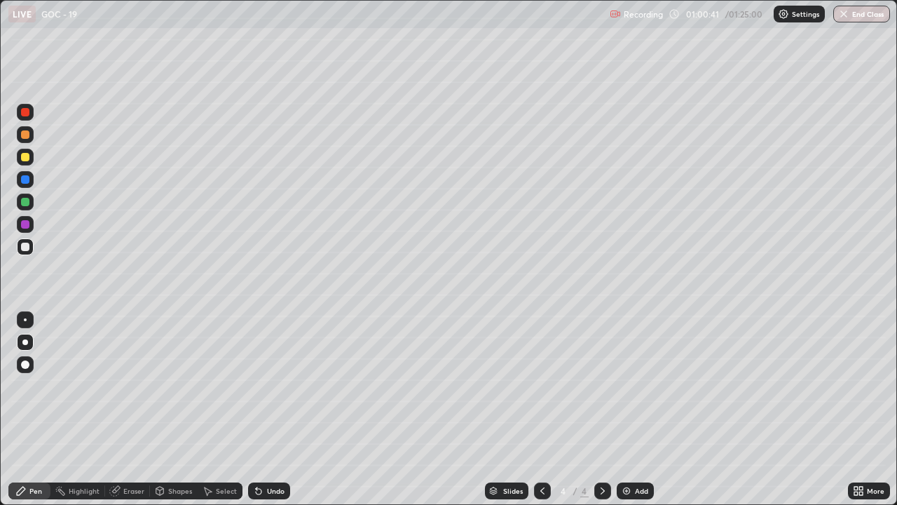
click at [28, 247] on div at bounding box center [25, 246] width 8 height 8
click at [26, 136] on div at bounding box center [25, 134] width 8 height 8
click at [24, 250] on div at bounding box center [25, 246] width 8 height 8
click at [28, 224] on div at bounding box center [25, 224] width 8 height 8
click at [25, 250] on div at bounding box center [25, 246] width 8 height 8
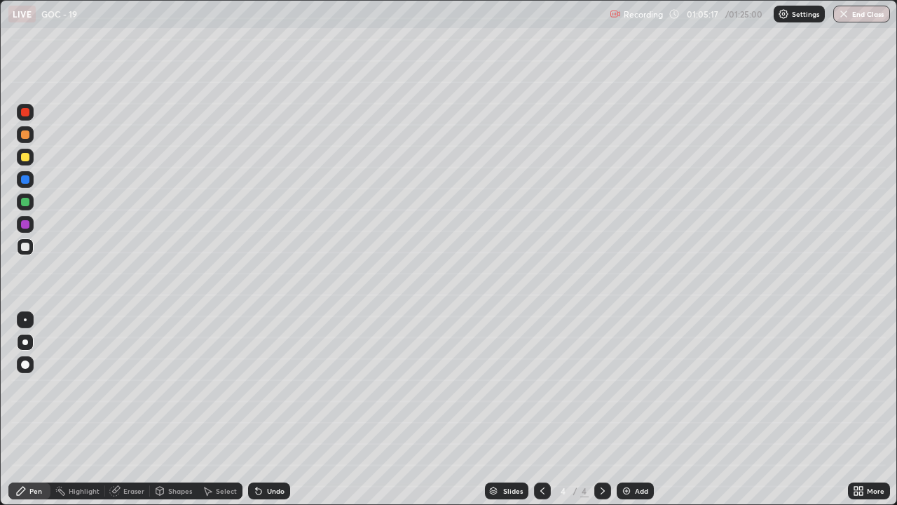
click at [25, 225] on div at bounding box center [25, 224] width 8 height 8
click at [217, 409] on div "Select" at bounding box center [226, 490] width 21 height 7
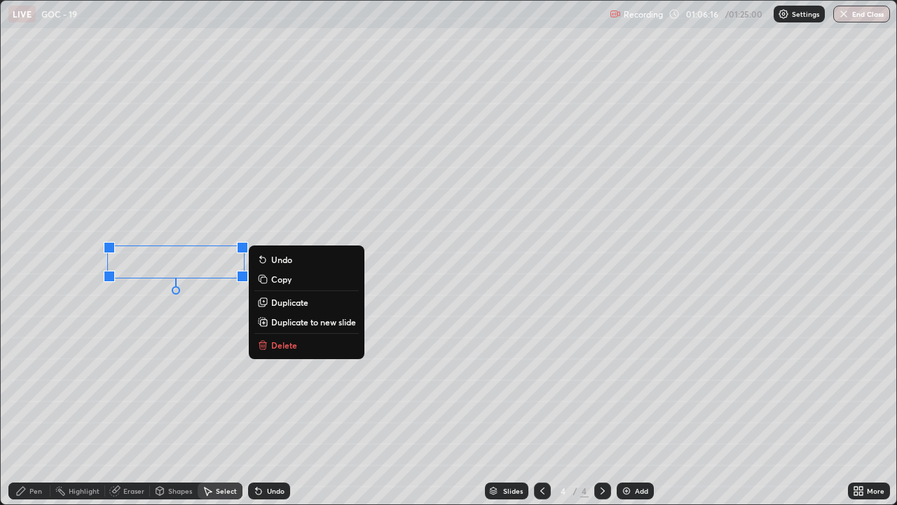
click at [27, 409] on div "Pen" at bounding box center [29, 490] width 42 height 17
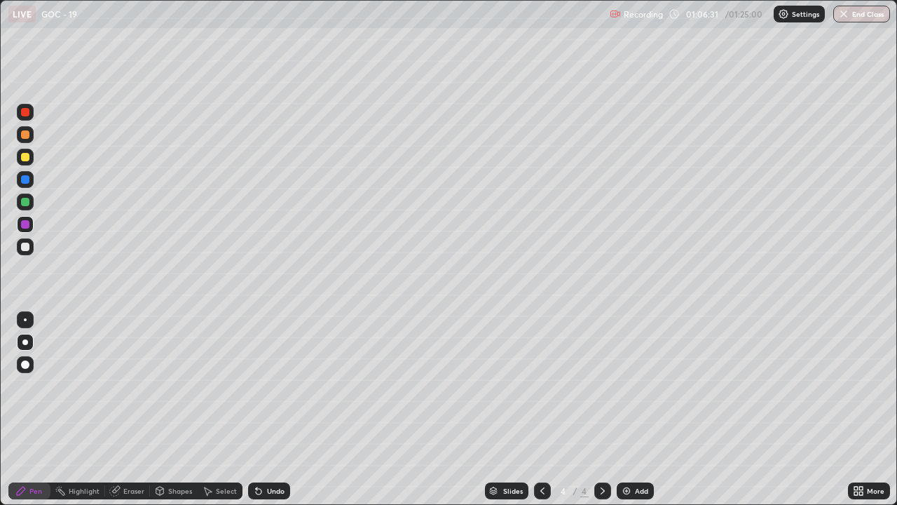
click at [25, 246] on div at bounding box center [25, 246] width 8 height 8
click at [256, 409] on icon at bounding box center [256, 487] width 1 height 1
click at [256, 409] on icon at bounding box center [259, 491] width 6 height 6
click at [133, 409] on div "Eraser" at bounding box center [133, 490] width 21 height 7
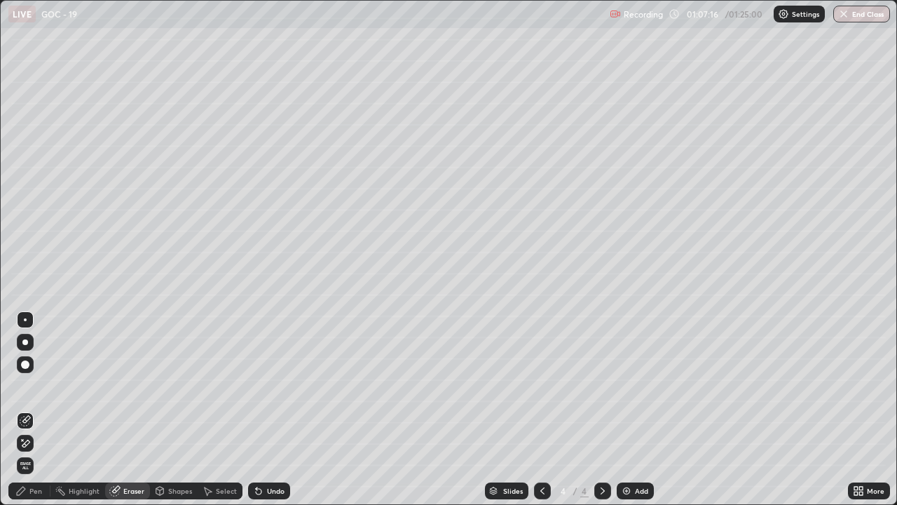
click at [36, 409] on div "Pen" at bounding box center [35, 490] width 13 height 7
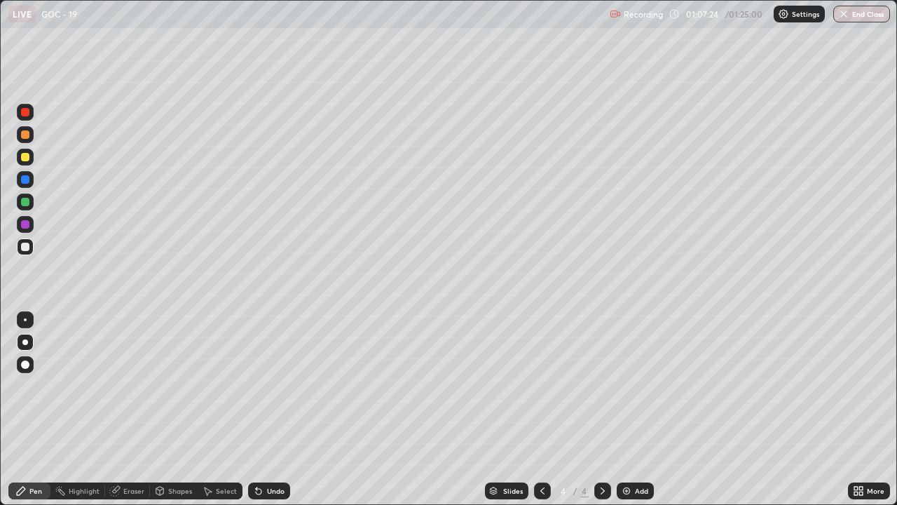
click at [22, 202] on div at bounding box center [25, 202] width 8 height 8
click at [27, 248] on div at bounding box center [25, 246] width 8 height 8
click at [25, 248] on div at bounding box center [25, 246] width 8 height 8
click at [21, 176] on div at bounding box center [25, 179] width 17 height 17
click at [212, 409] on icon at bounding box center [207, 490] width 11 height 11
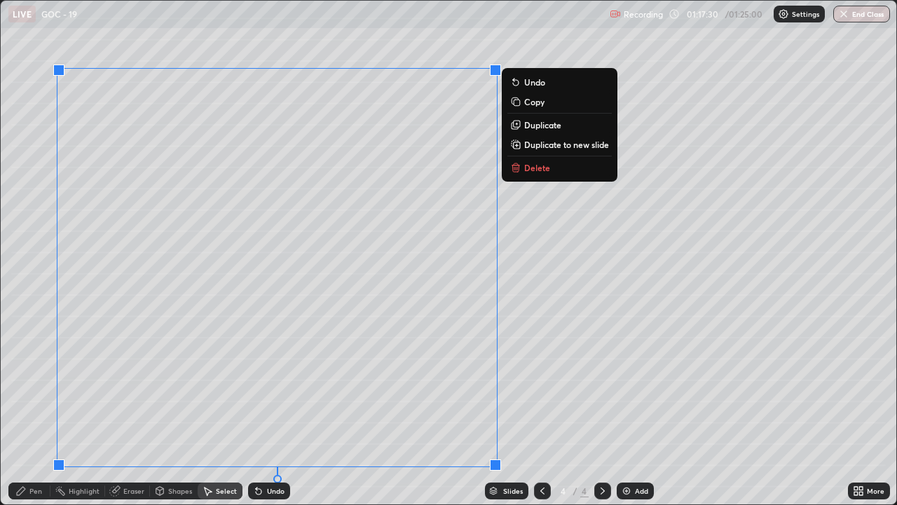
click at [519, 165] on icon at bounding box center [515, 168] width 6 height 6
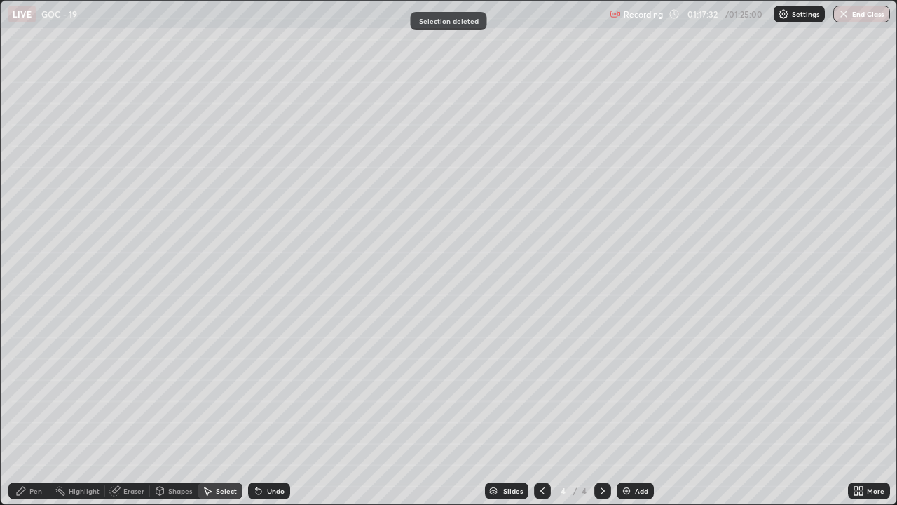
click at [30, 409] on div "Pen" at bounding box center [35, 490] width 13 height 7
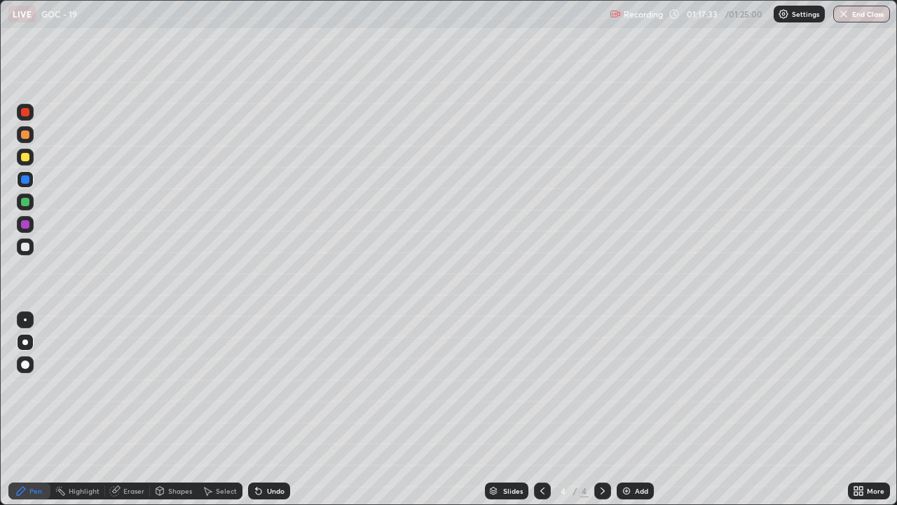
click at [25, 247] on div at bounding box center [25, 246] width 8 height 8
click at [26, 159] on div at bounding box center [25, 157] width 8 height 8
click at [28, 247] on div at bounding box center [25, 246] width 8 height 8
click at [264, 409] on div "Undo" at bounding box center [269, 490] width 42 height 17
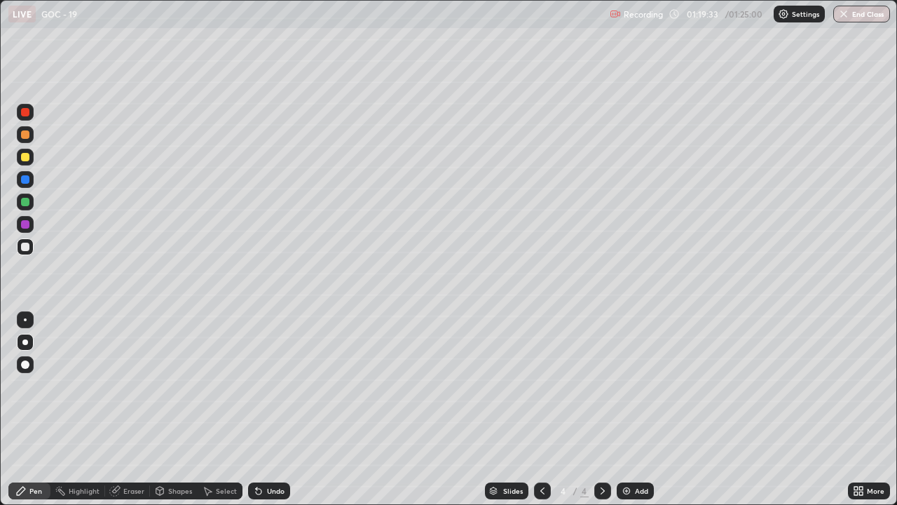
click at [22, 135] on div at bounding box center [25, 134] width 8 height 8
click at [25, 247] on div at bounding box center [25, 246] width 8 height 8
click at [26, 158] on div at bounding box center [25, 157] width 8 height 8
click at [26, 247] on div at bounding box center [25, 246] width 8 height 8
click at [26, 162] on div at bounding box center [25, 157] width 17 height 17
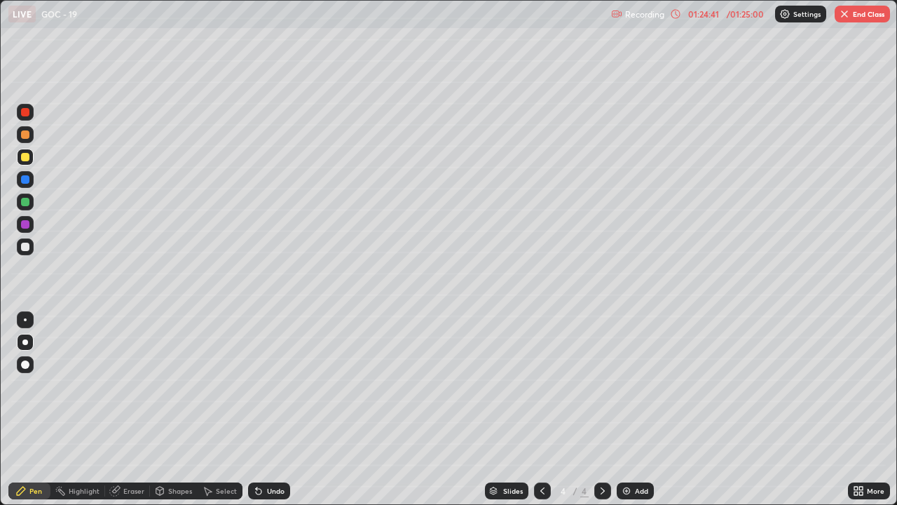
click at [121, 409] on div "Eraser" at bounding box center [127, 490] width 45 height 17
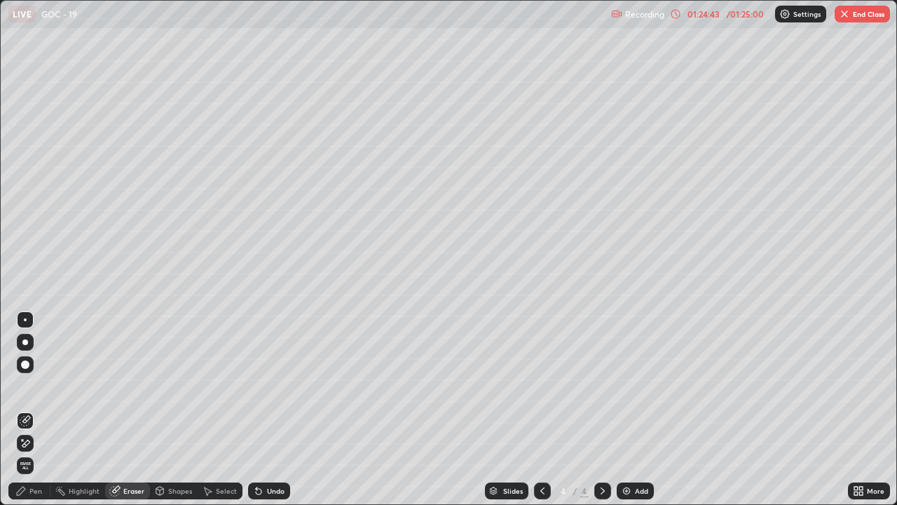
click at [26, 409] on icon at bounding box center [20, 490] width 11 height 11
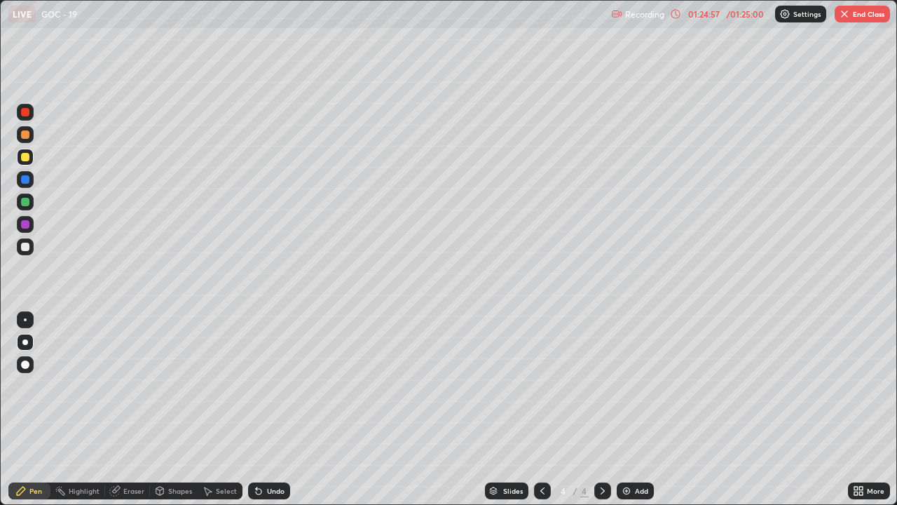
click at [24, 132] on div at bounding box center [25, 134] width 8 height 8
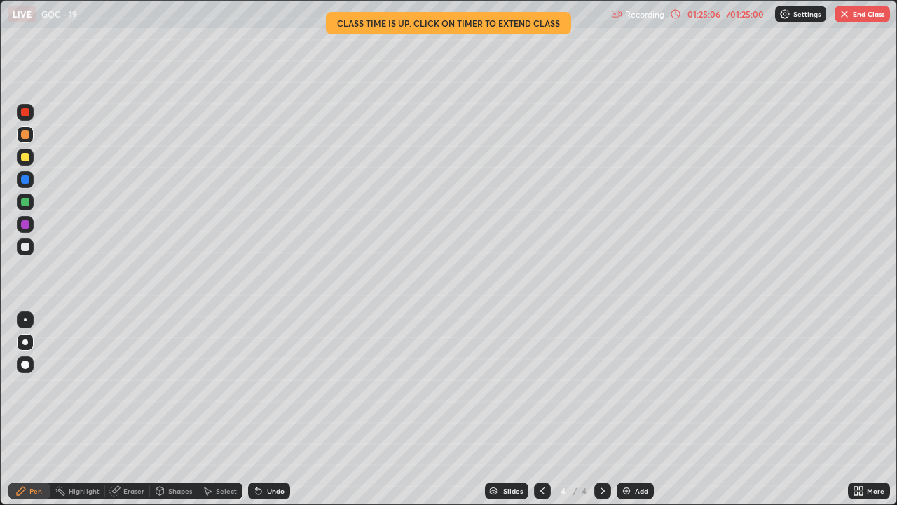
click at [216, 409] on div "Select" at bounding box center [220, 490] width 45 height 17
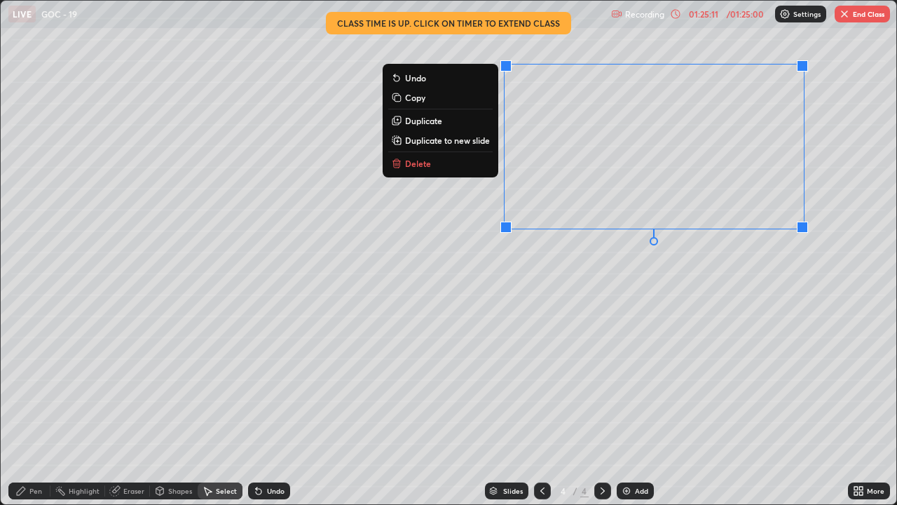
click at [407, 165] on p "Delete" at bounding box center [418, 163] width 26 height 11
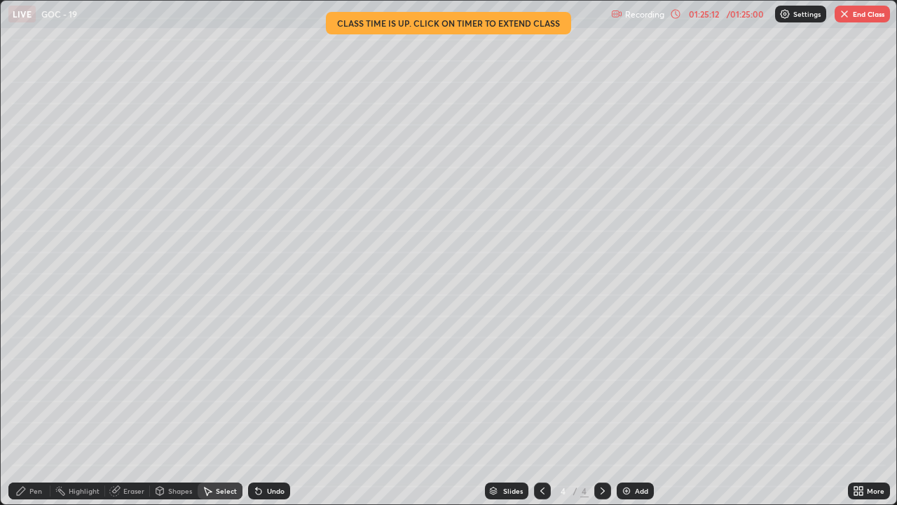
click at [31, 409] on div "Pen" at bounding box center [35, 490] width 13 height 7
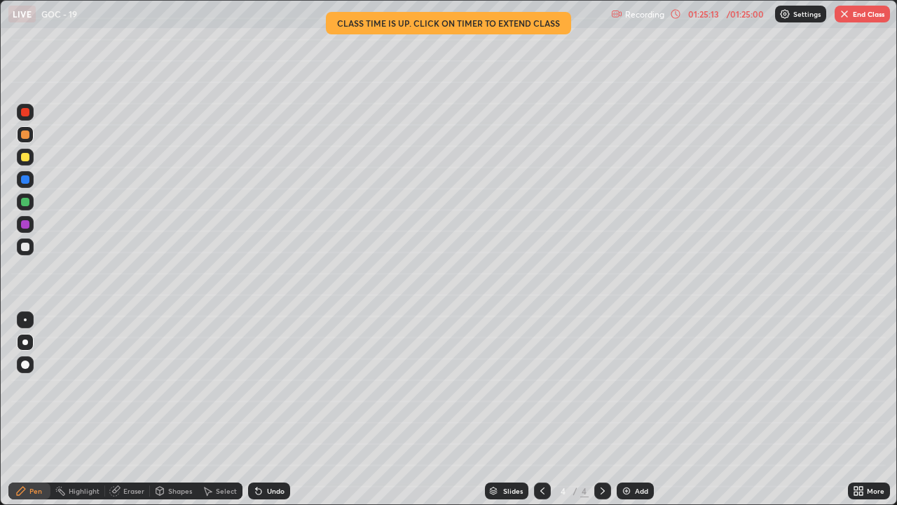
click at [23, 247] on div at bounding box center [25, 246] width 8 height 8
click at [23, 246] on div at bounding box center [25, 246] width 8 height 8
click at [39, 406] on div "Erase all" at bounding box center [25, 252] width 34 height 449
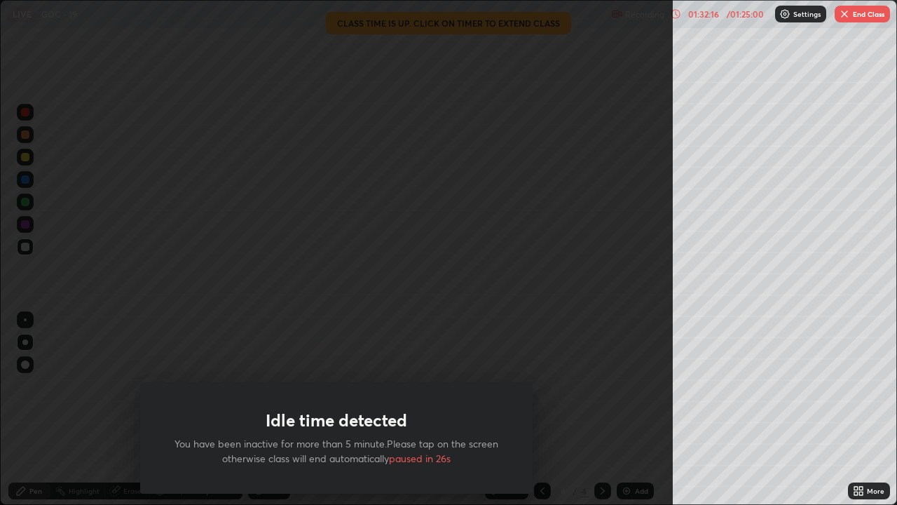
click at [711, 15] on div "01:32:16" at bounding box center [703, 14] width 39 height 8
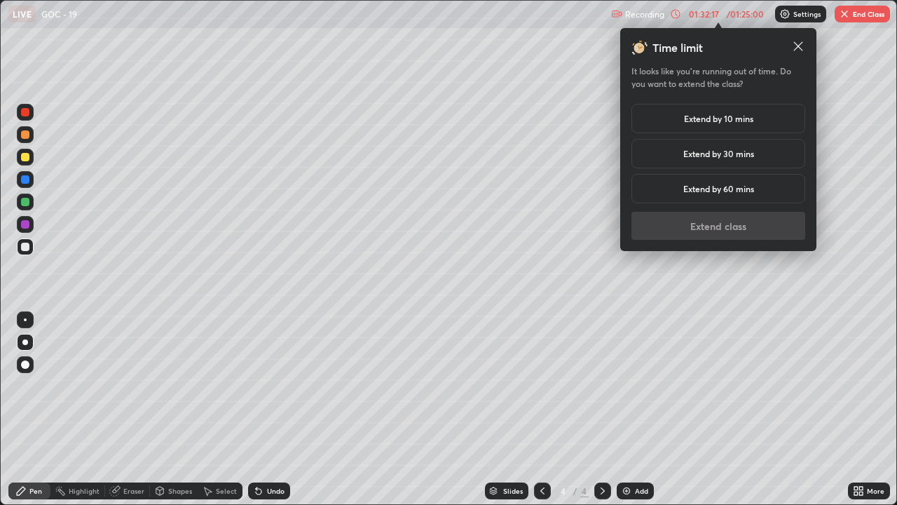
click at [734, 120] on h5 "Extend by 10 mins" at bounding box center [718, 118] width 69 height 13
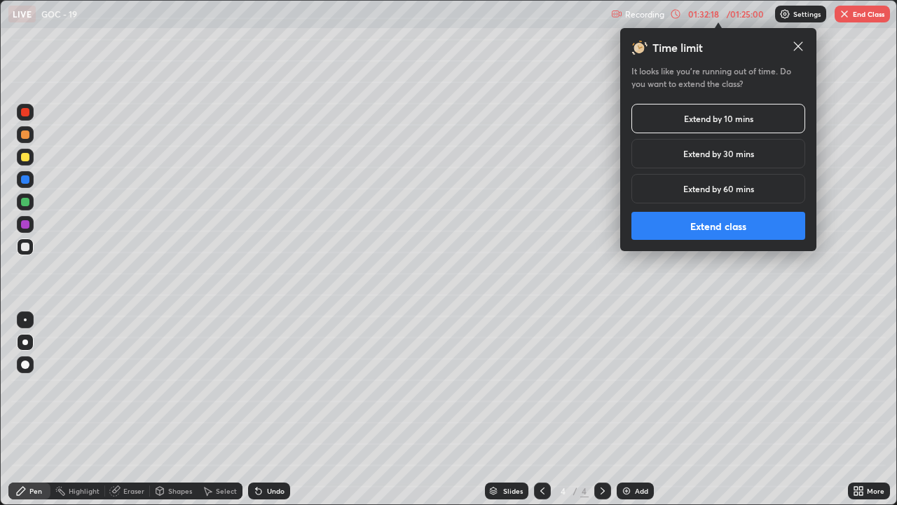
click at [737, 226] on button "Extend class" at bounding box center [718, 226] width 174 height 28
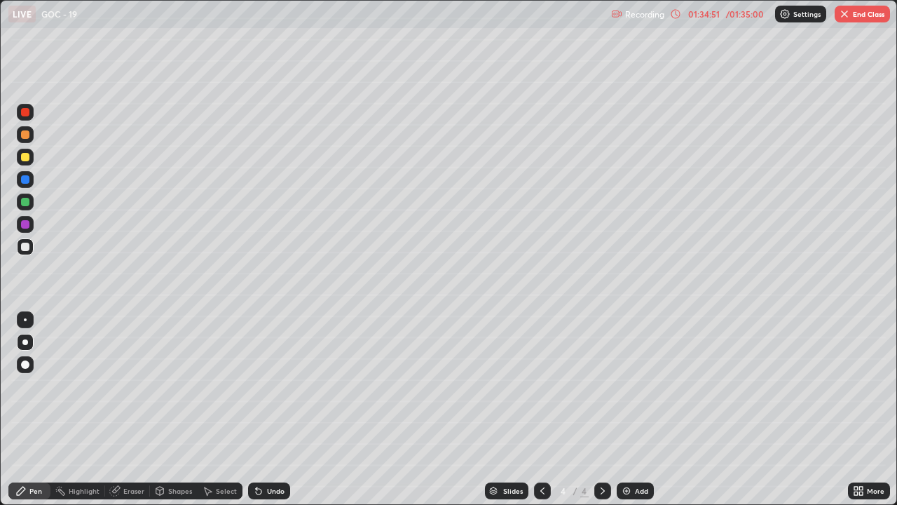
click at [840, 17] on img "button" at bounding box center [844, 13] width 11 height 11
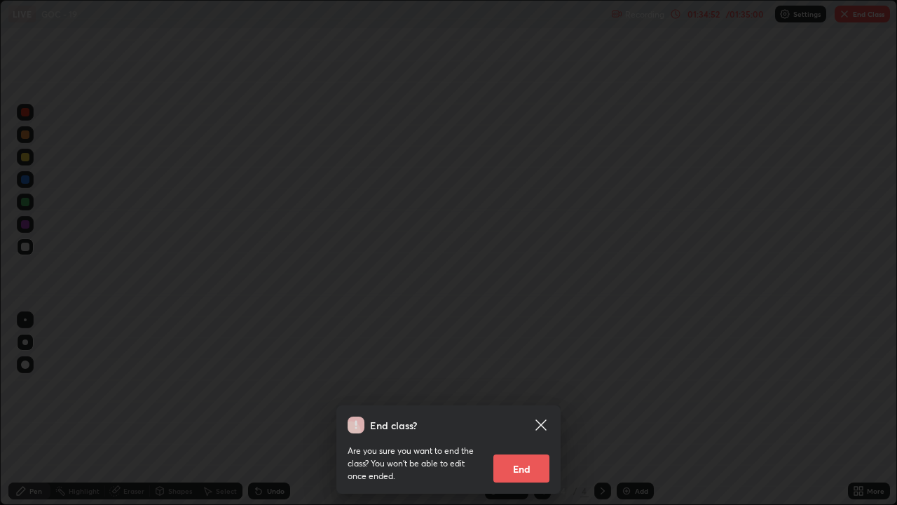
click at [529, 409] on button "End" at bounding box center [521, 468] width 56 height 28
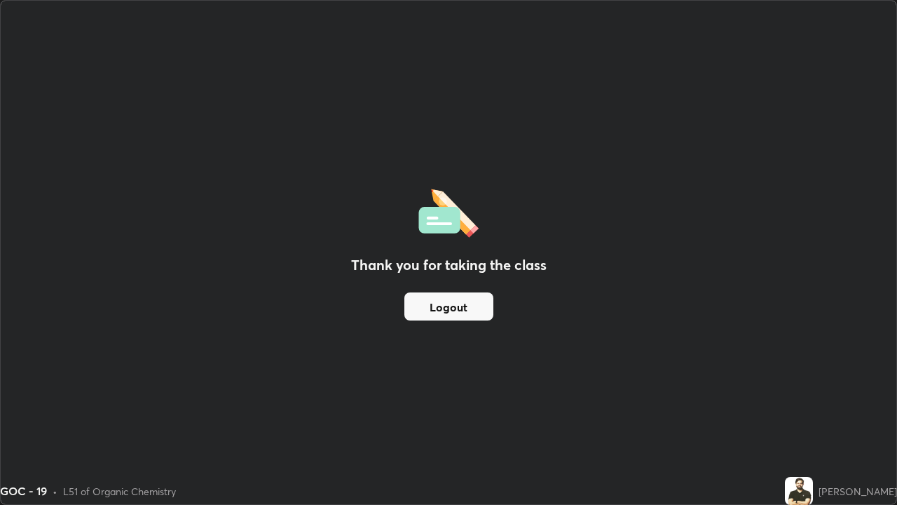
click at [477, 313] on button "Logout" at bounding box center [448, 306] width 89 height 28
